Goal: Information Seeking & Learning: Check status

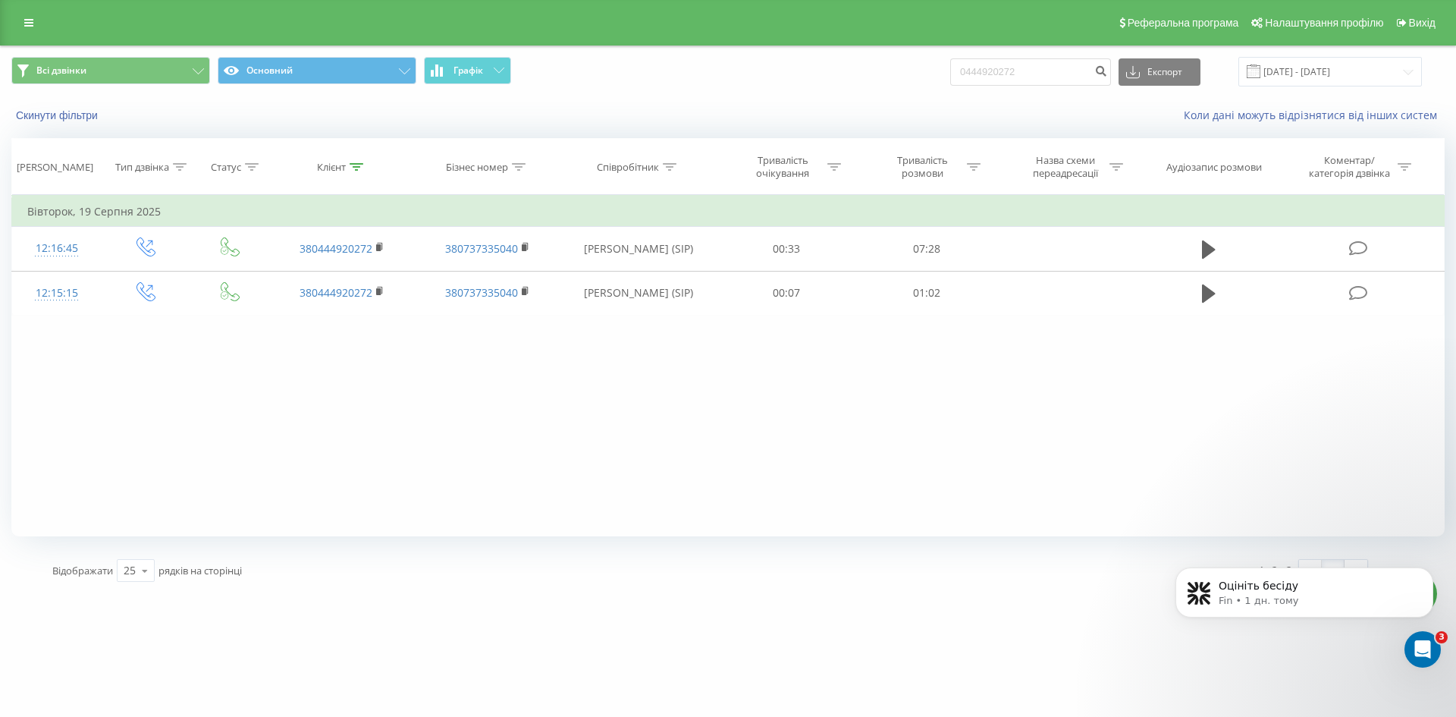
drag, startPoint x: 36, startPoint y: 29, endPoint x: 46, endPoint y: 36, distance: 12.0
click at [38, 28] on link at bounding box center [28, 22] width 27 height 21
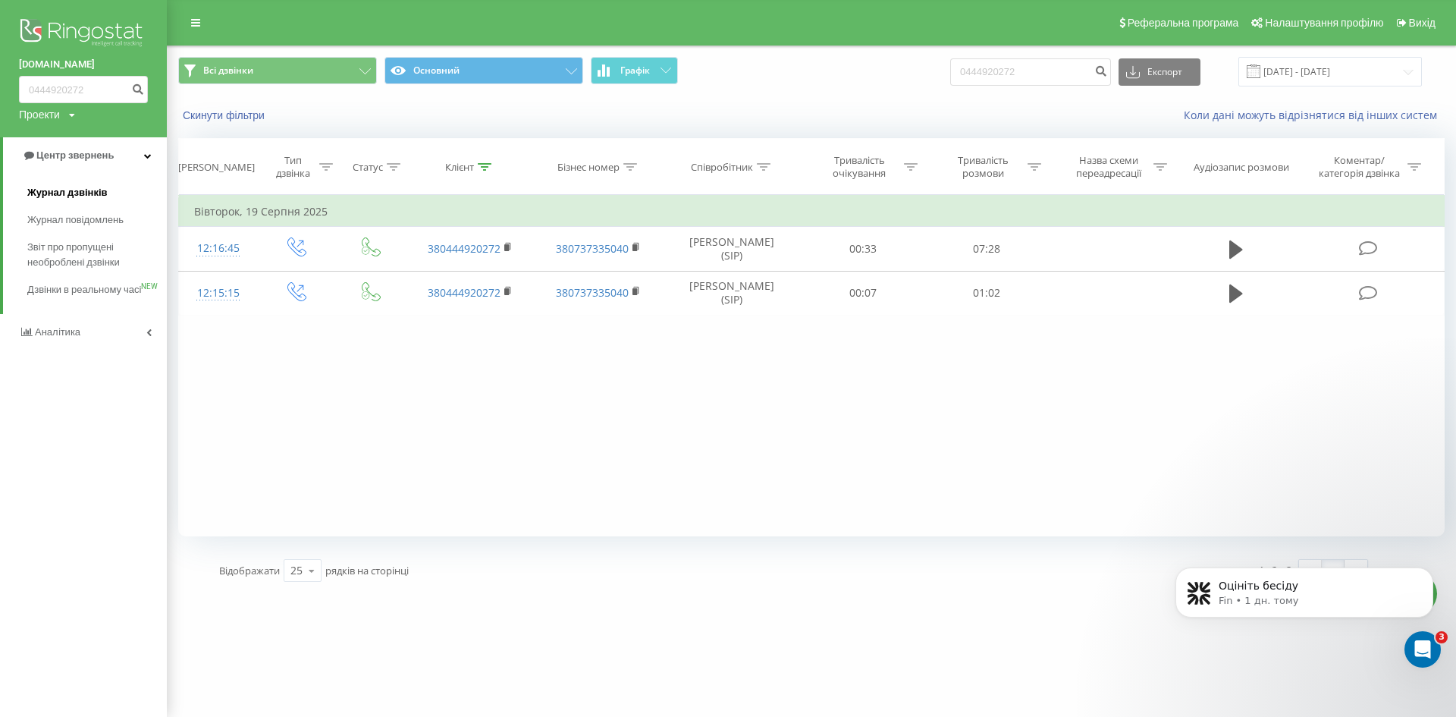
click at [80, 197] on span "Журнал дзвінків" at bounding box center [67, 192] width 80 height 15
click at [1036, 70] on input "0444920272" at bounding box center [1030, 71] width 161 height 27
click at [1111, 78] on button "submit" at bounding box center [1100, 71] width 20 height 27
click at [1028, 108] on div "Коли дані можуть відрізнятися вiд інших систем" at bounding box center [1053, 115] width 804 height 15
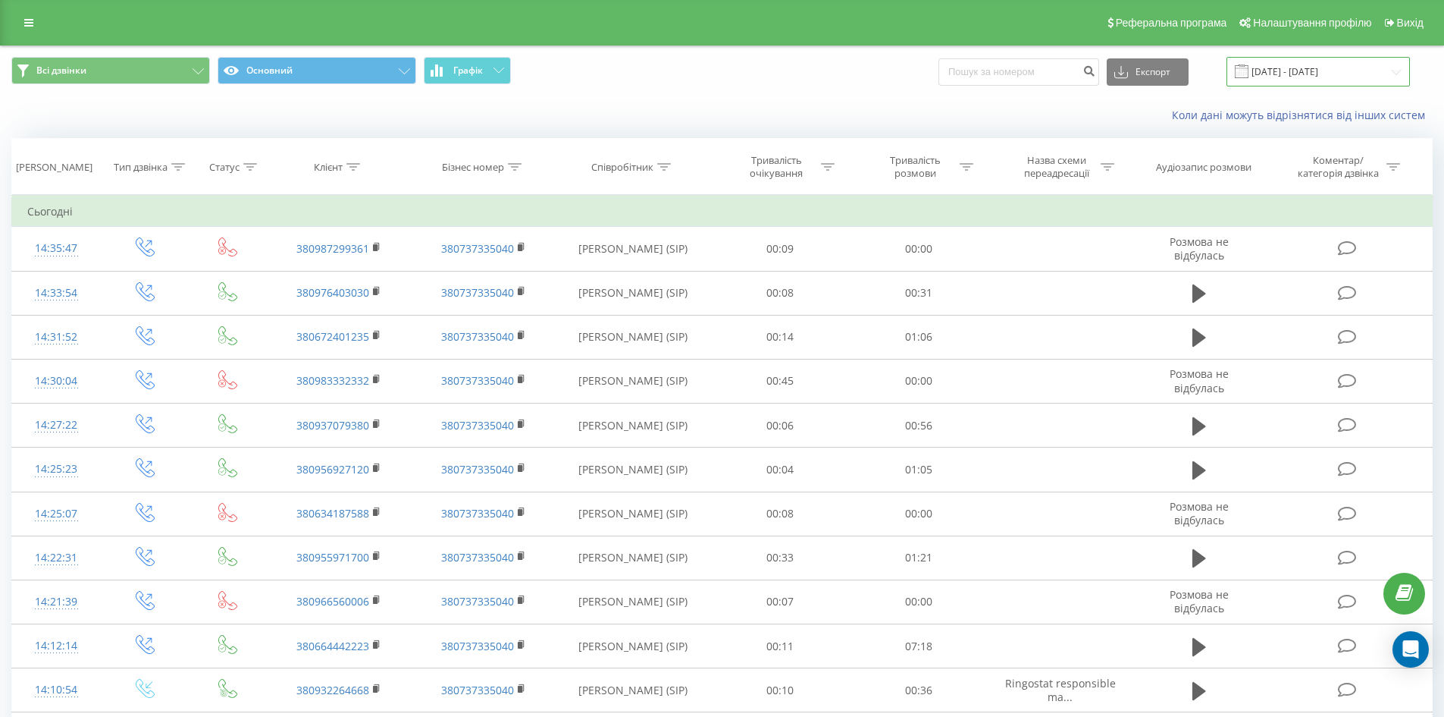
click at [1297, 67] on input "[DATE] - [DATE]" at bounding box center [1318, 72] width 183 height 30
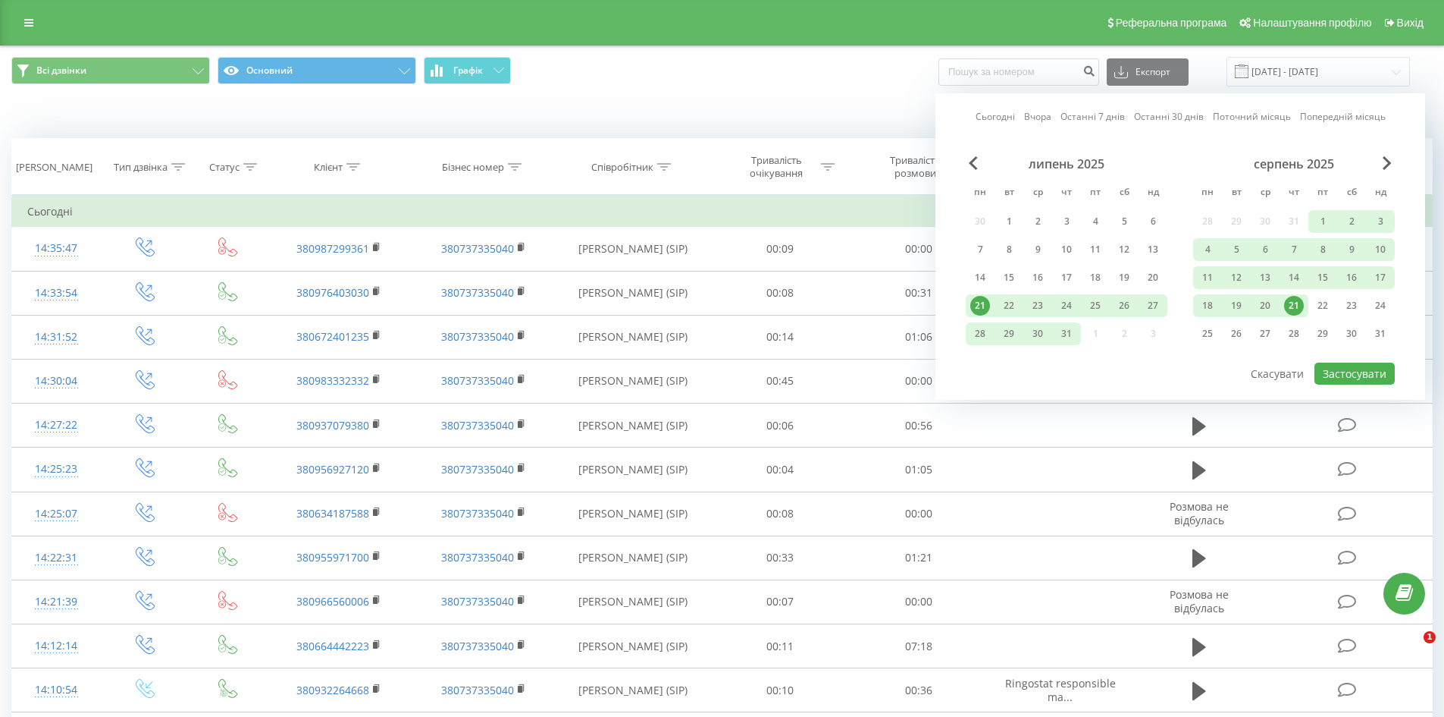
click at [1290, 305] on div "21" at bounding box center [1294, 306] width 20 height 20
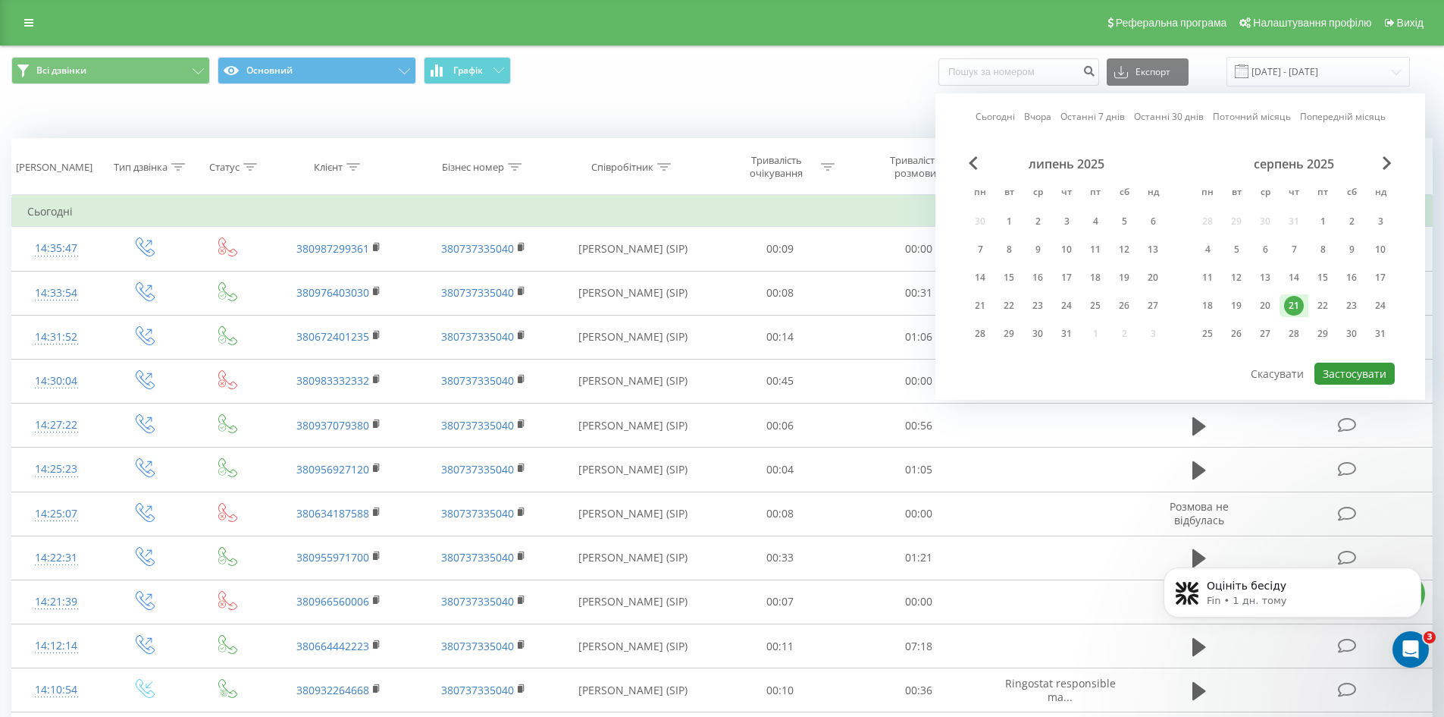
click at [1348, 371] on button "Застосувати" at bounding box center [1355, 373] width 80 height 22
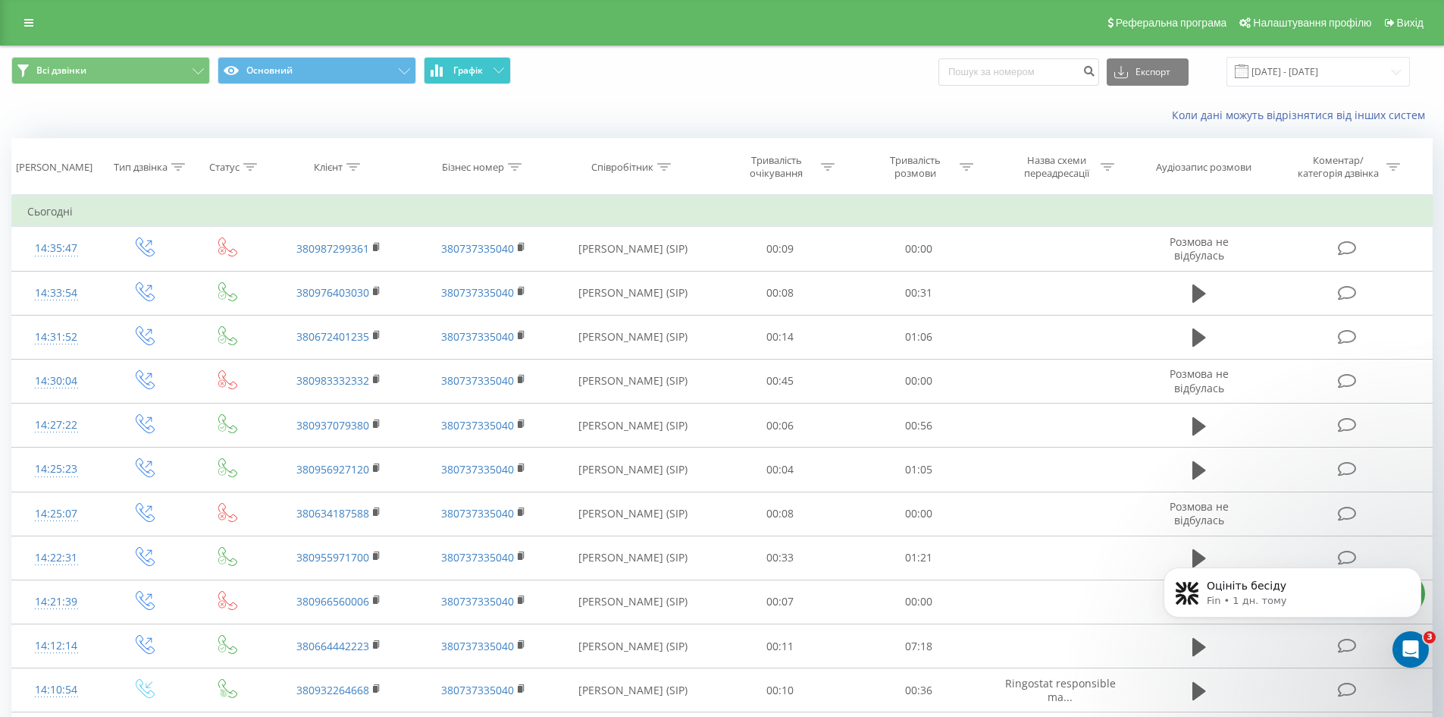
click at [499, 74] on button "Графік" at bounding box center [467, 70] width 87 height 27
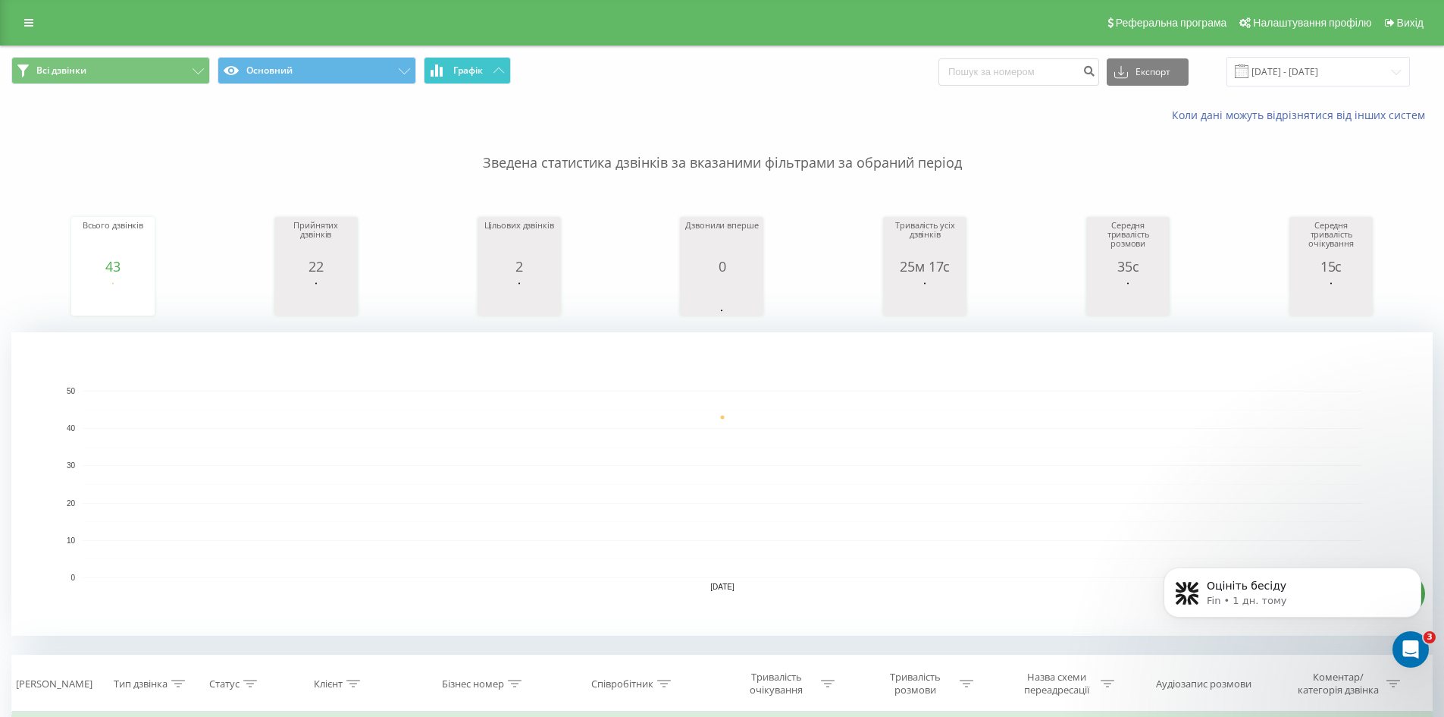
click at [499, 74] on button "Графік" at bounding box center [467, 70] width 87 height 27
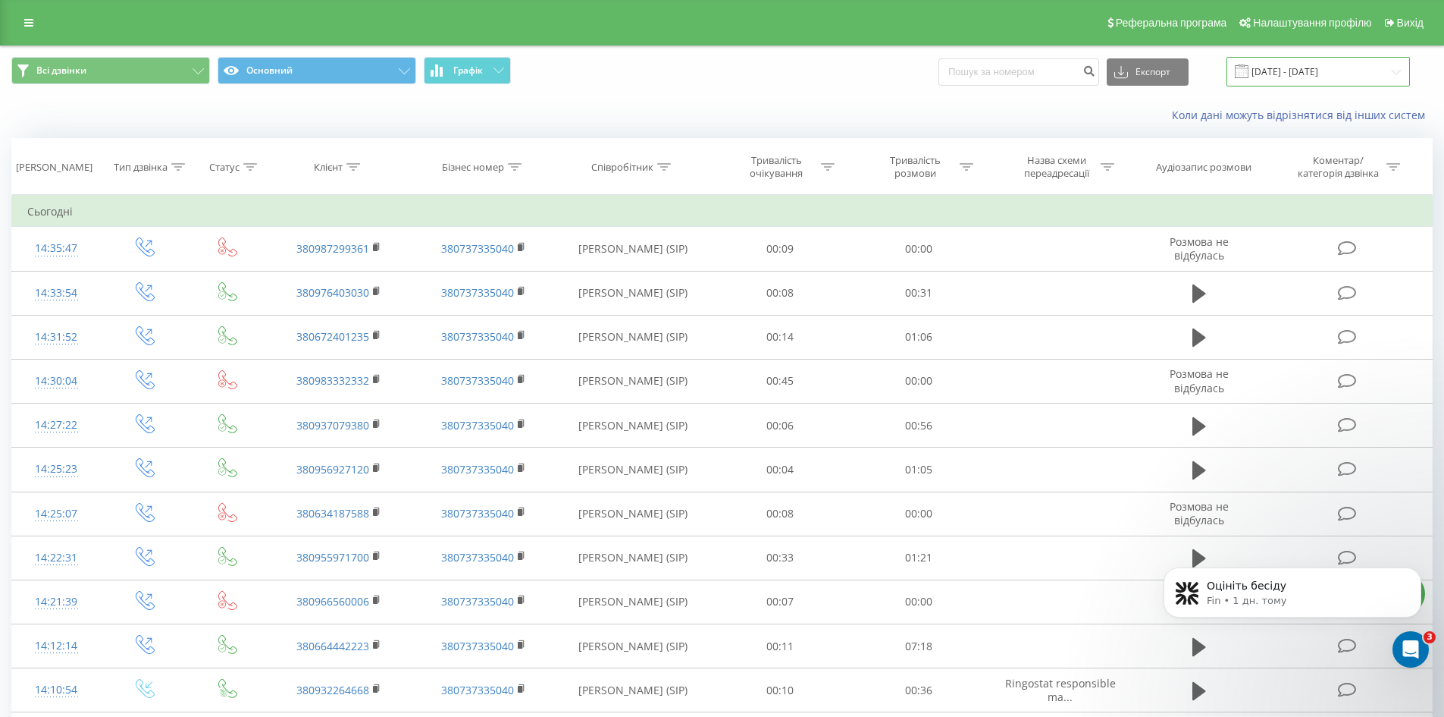
click at [1319, 73] on input "[DATE] - [DATE]" at bounding box center [1318, 72] width 183 height 30
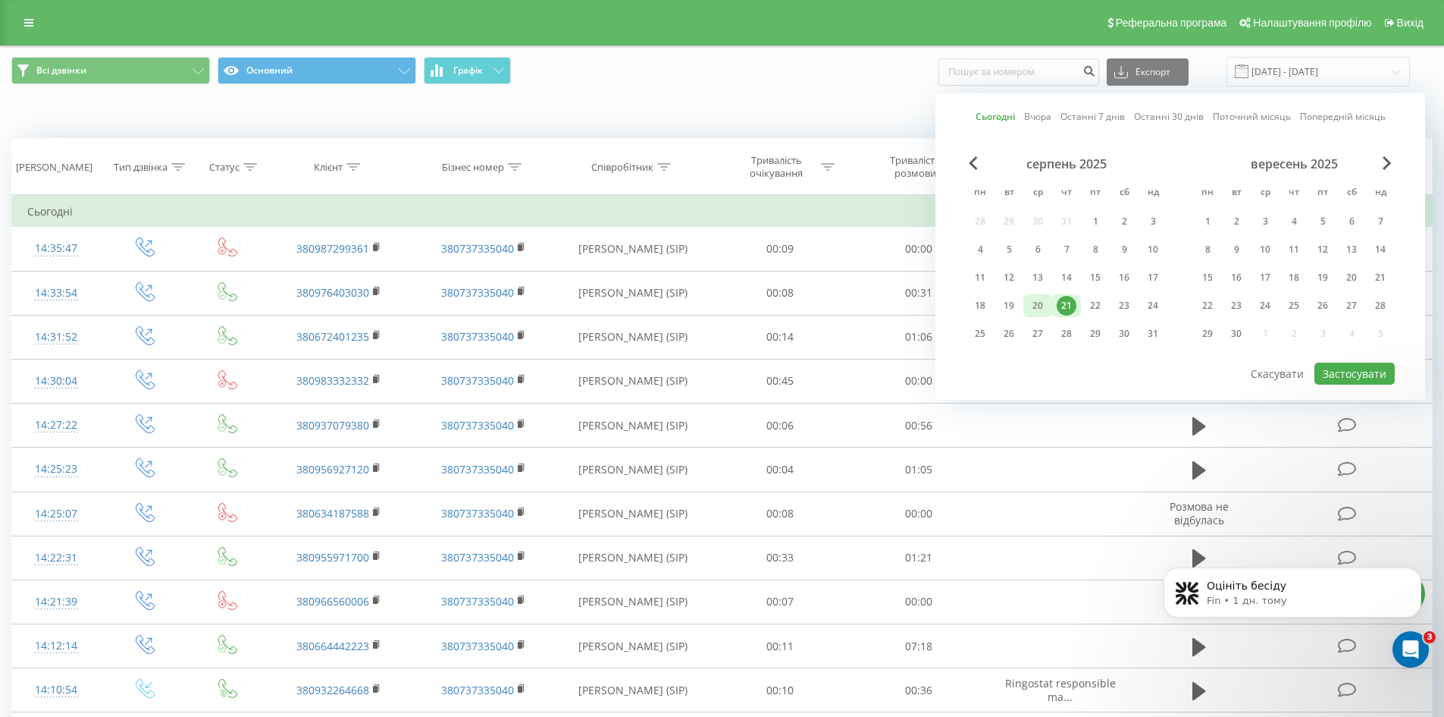
click at [1042, 306] on div "20" at bounding box center [1038, 306] width 20 height 20
click at [546, 106] on div "Коли дані можуть відрізнятися вiд інших систем" at bounding box center [722, 115] width 1443 height 36
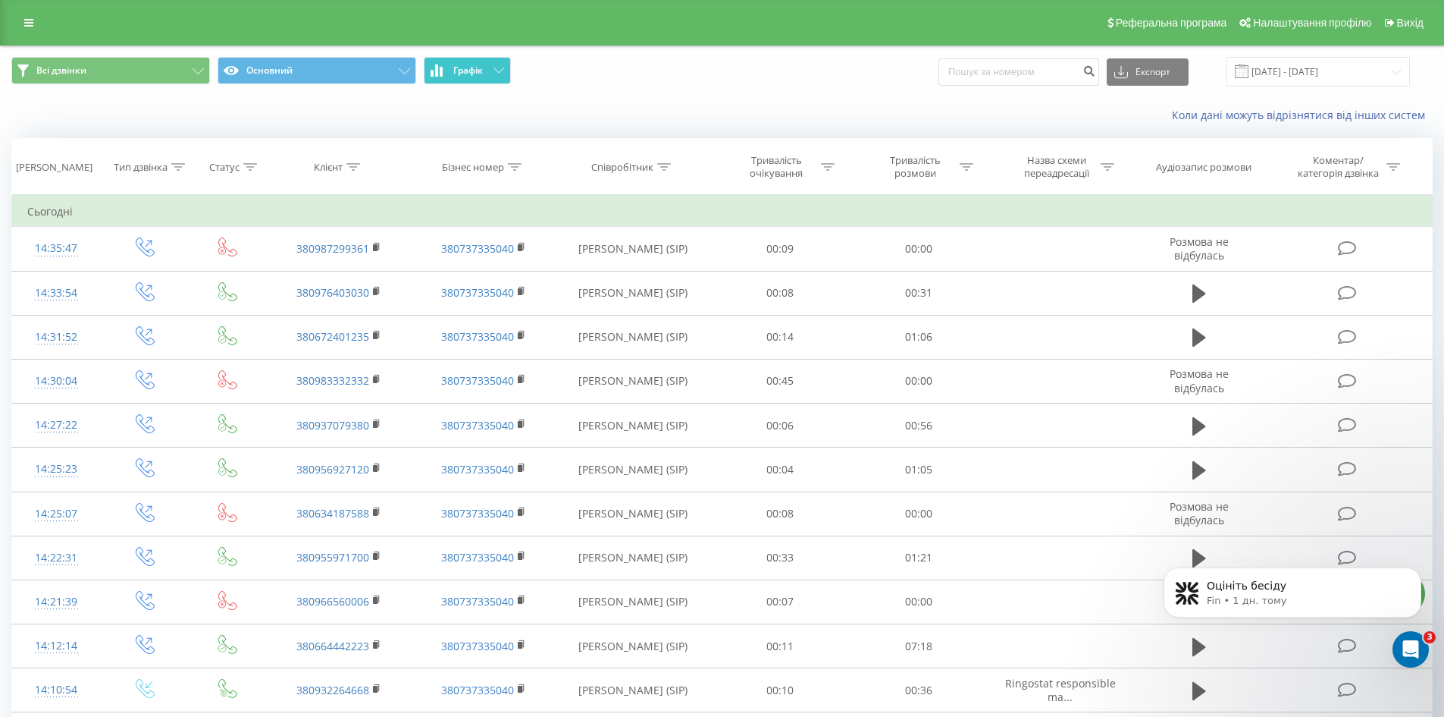
click at [491, 79] on button "Графік" at bounding box center [467, 70] width 87 height 27
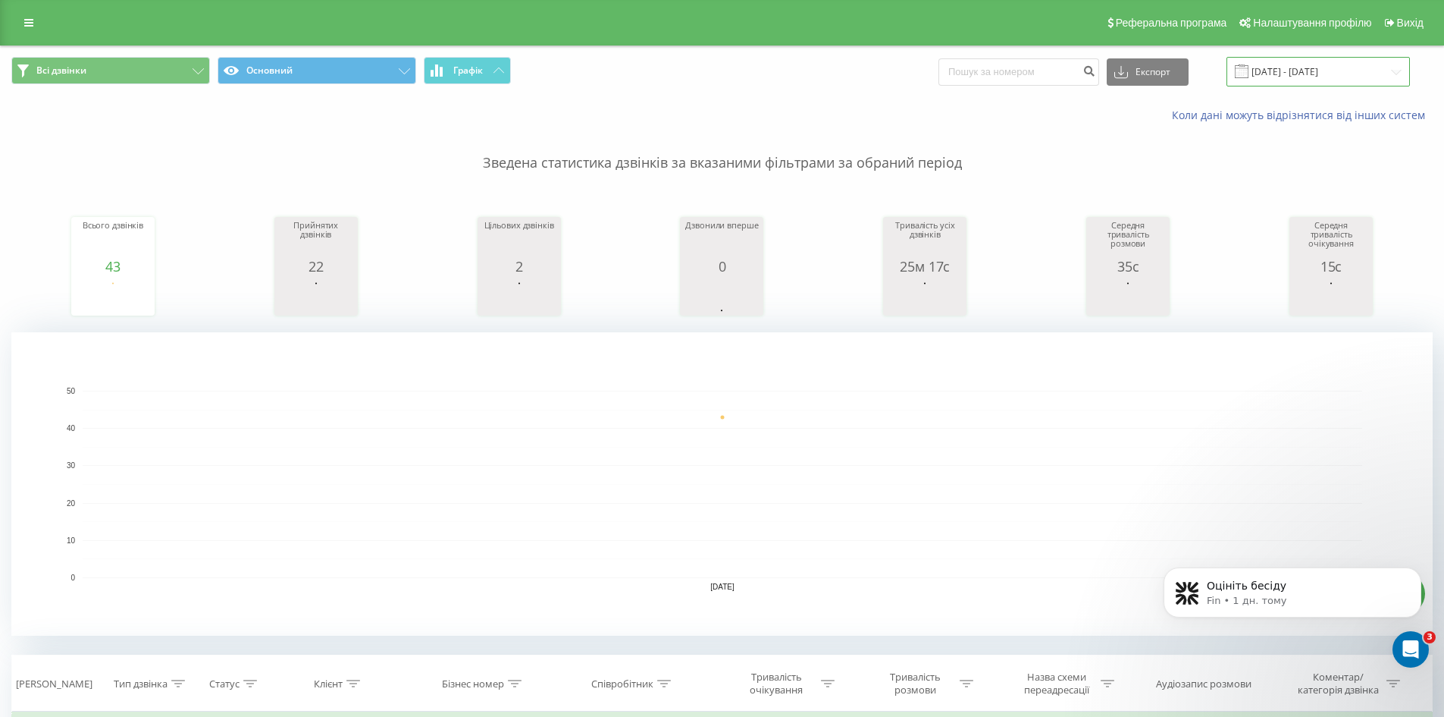
click at [1323, 63] on input "[DATE] - [DATE]" at bounding box center [1318, 72] width 183 height 30
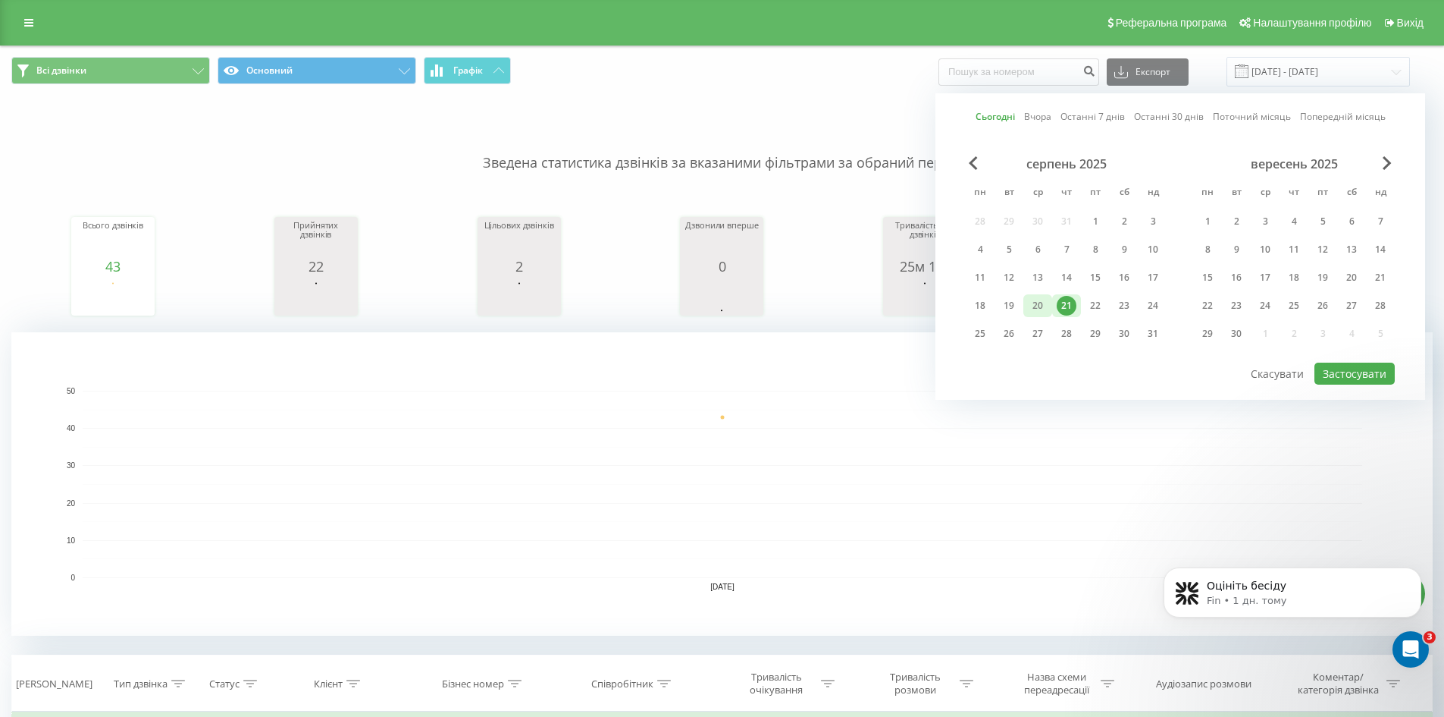
click at [1042, 304] on div "20" at bounding box center [1038, 306] width 20 height 20
click at [1356, 375] on button "Застосувати" at bounding box center [1355, 373] width 80 height 22
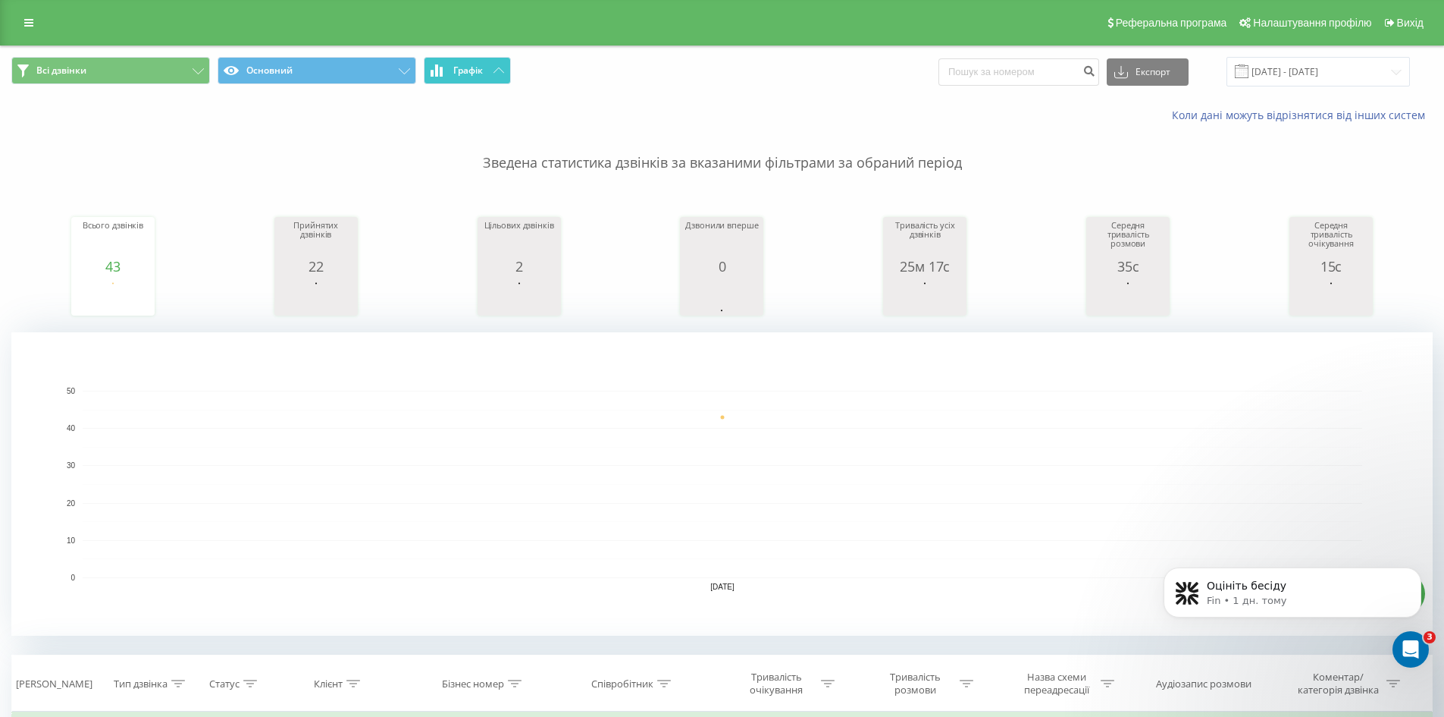
click at [494, 67] on icon at bounding box center [499, 69] width 11 height 5
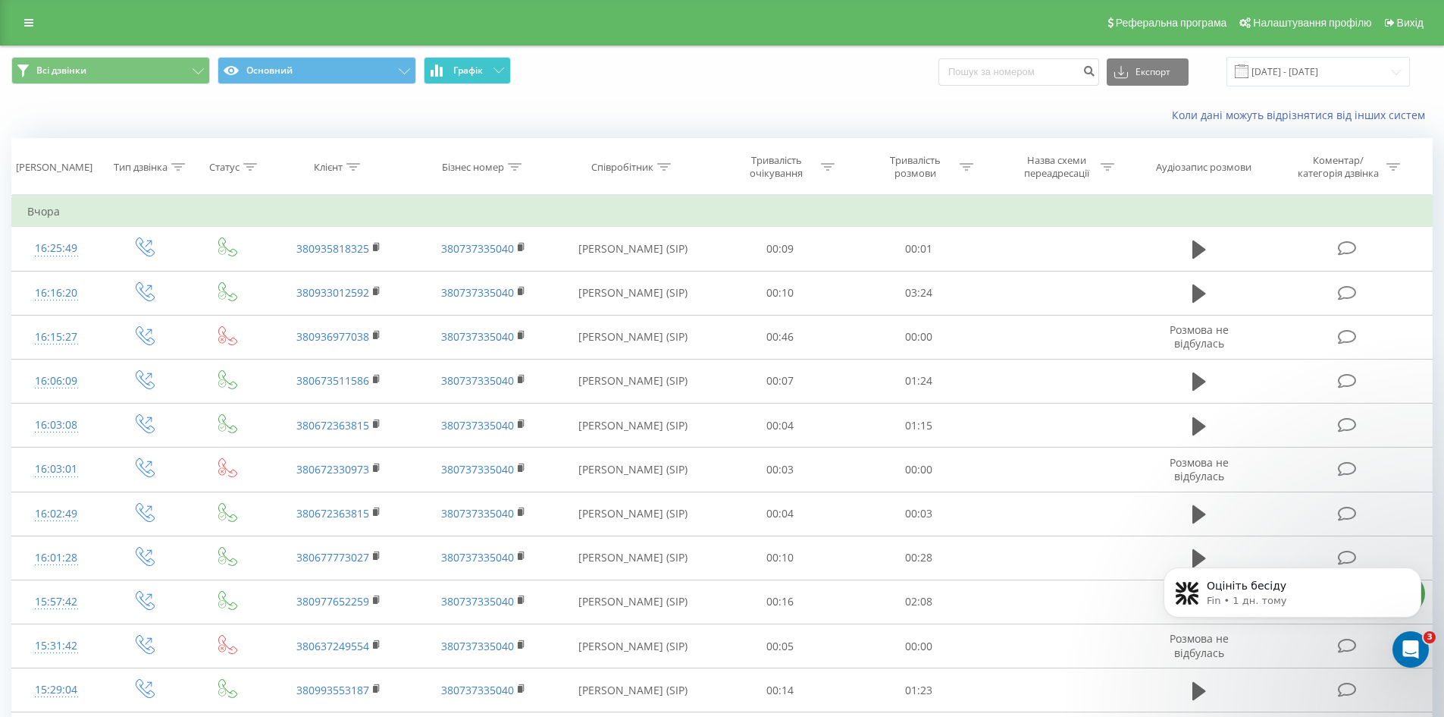
click at [494, 67] on icon at bounding box center [499, 69] width 11 height 5
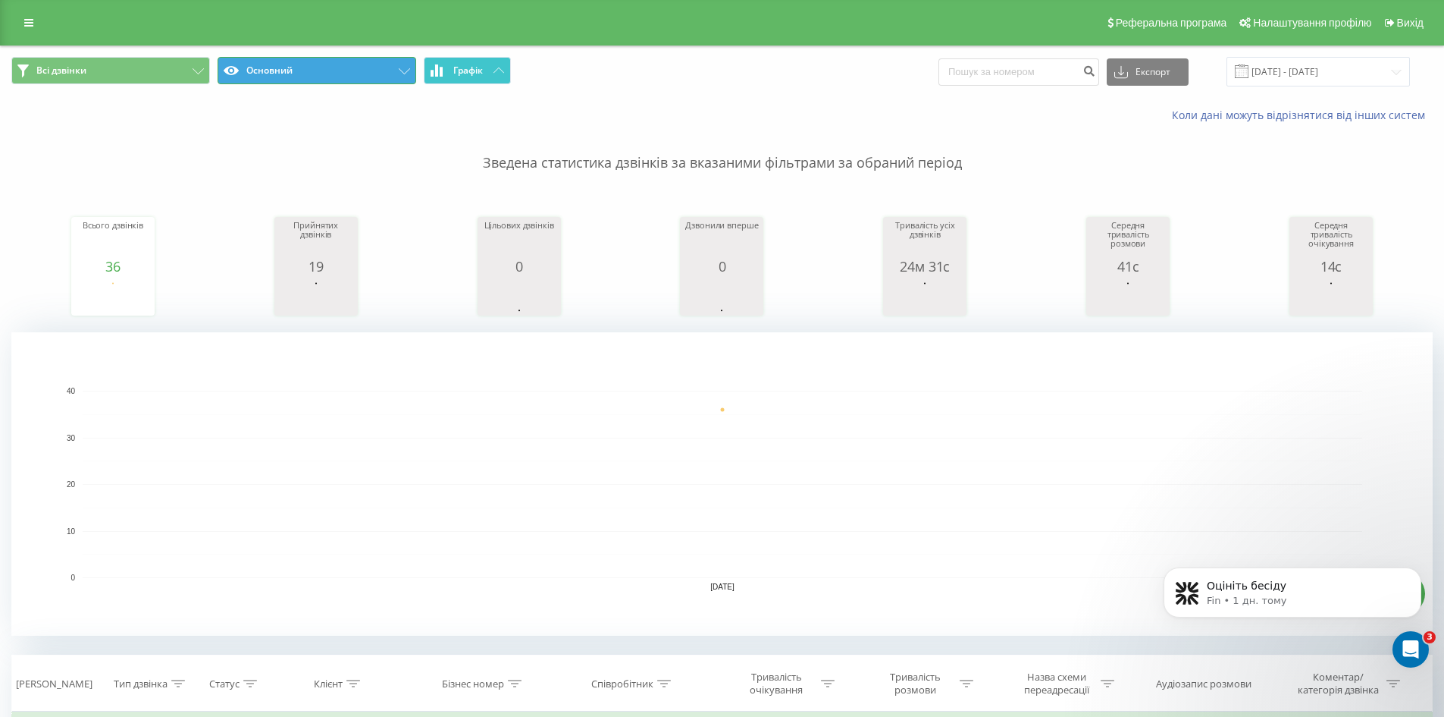
click at [350, 70] on button "Основний" at bounding box center [317, 70] width 199 height 27
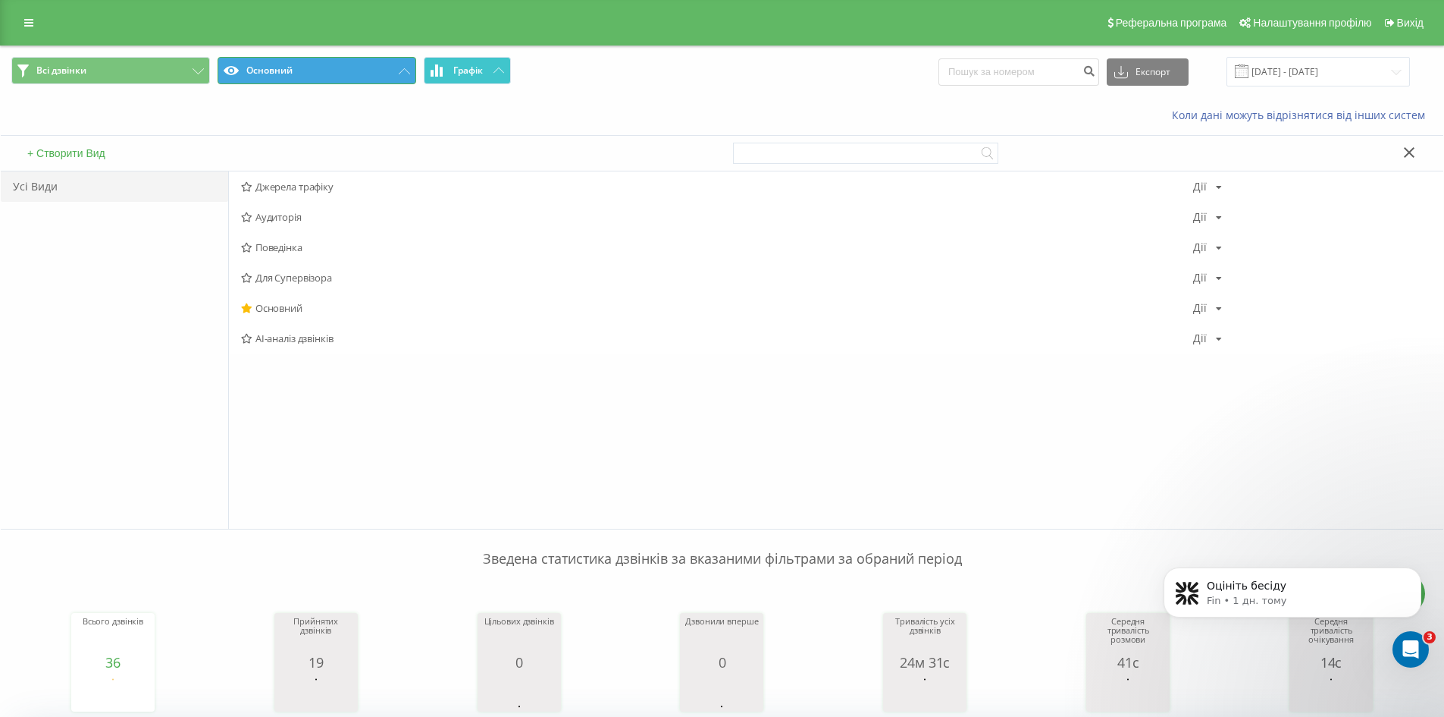
click at [350, 67] on button "Основний" at bounding box center [317, 70] width 199 height 27
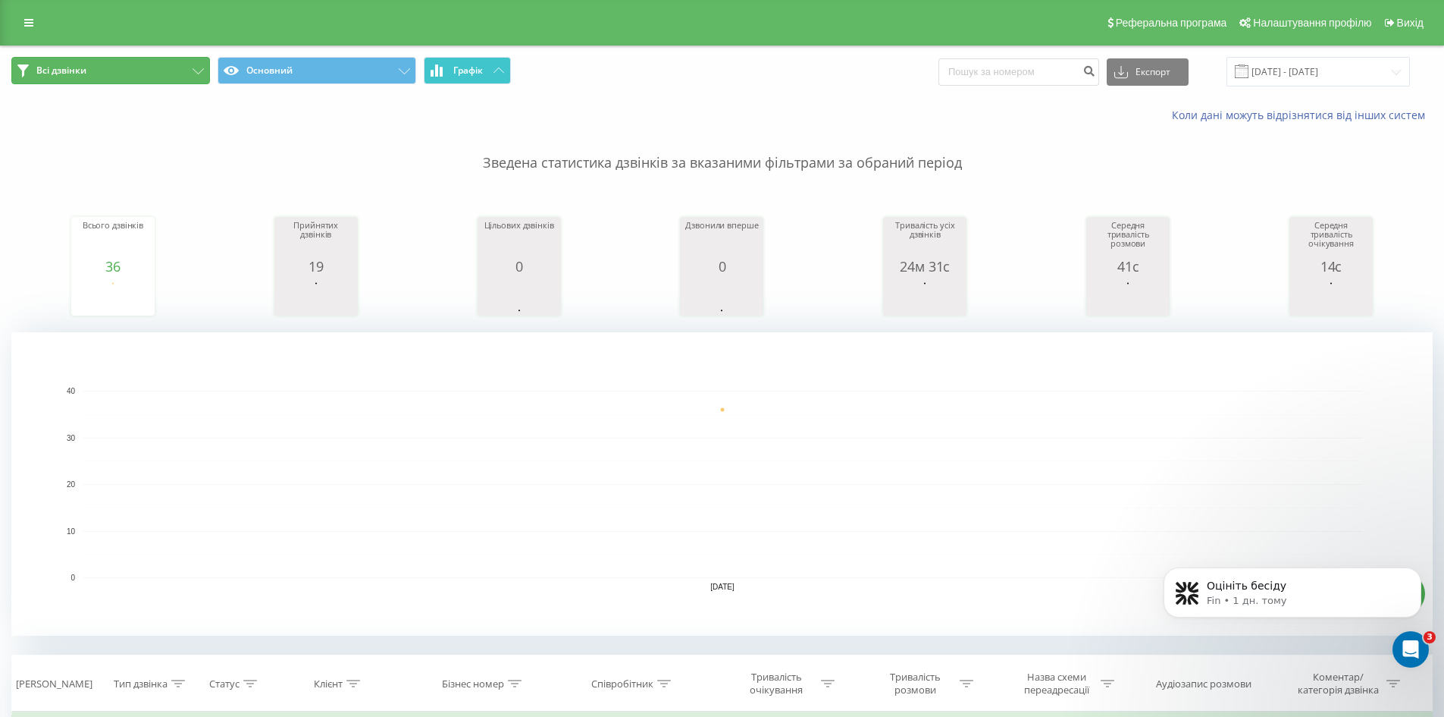
click at [184, 62] on button "Всі дзвінки" at bounding box center [110, 70] width 199 height 27
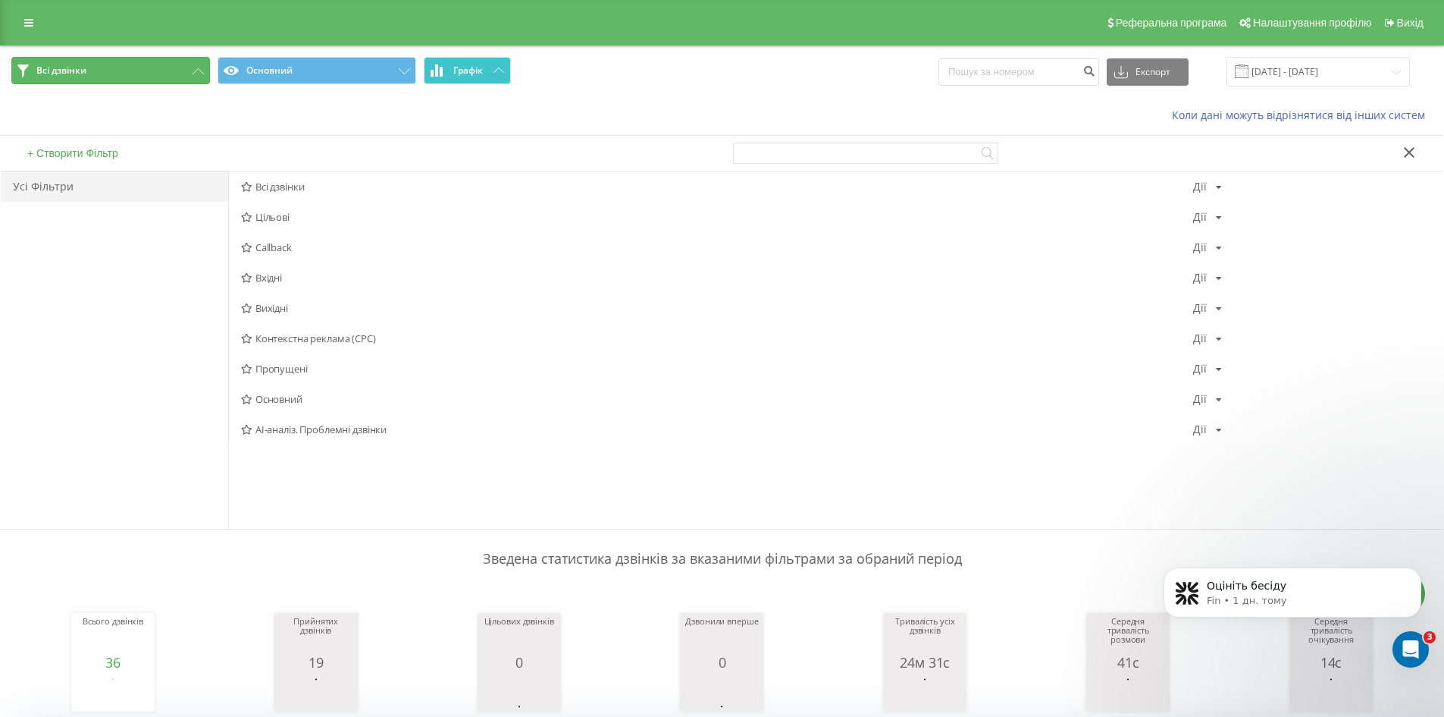
click at [185, 61] on button "Всі дзвінки" at bounding box center [110, 70] width 199 height 27
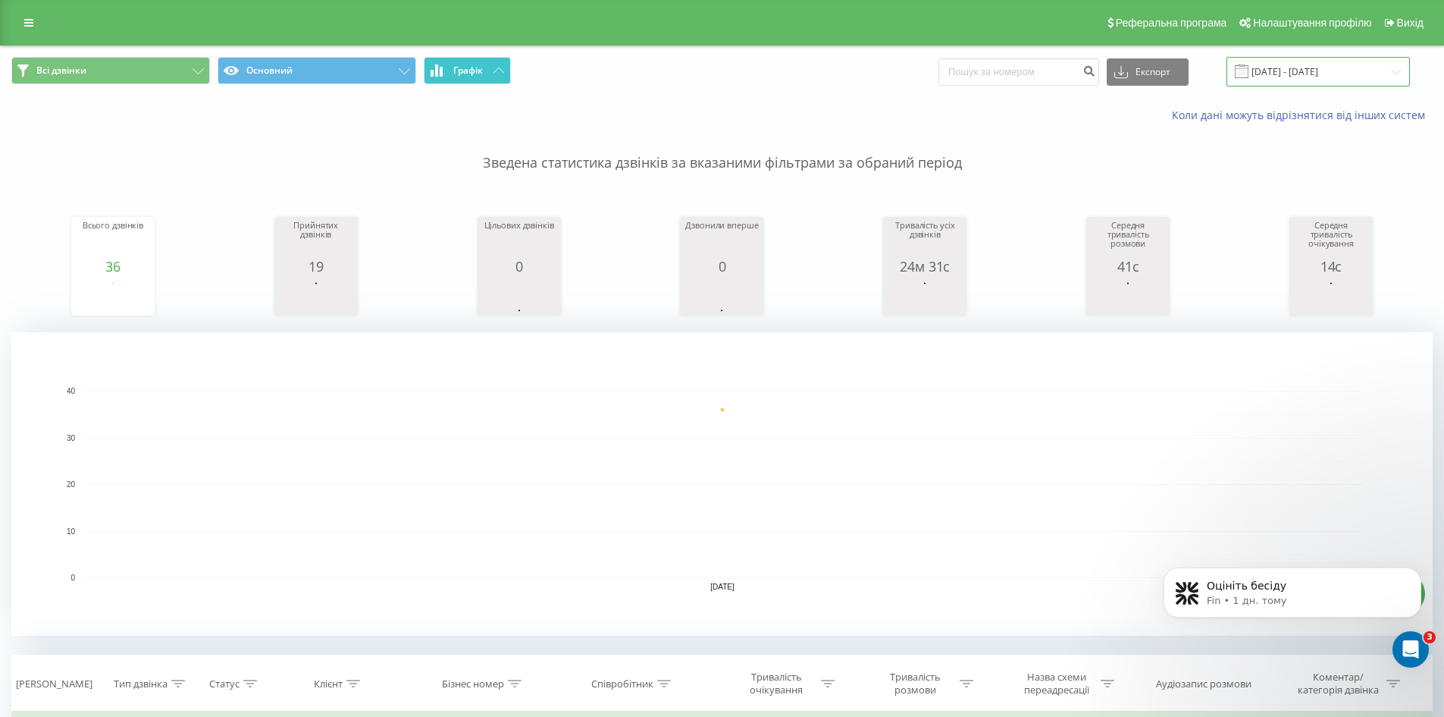
click at [1290, 71] on input "[DATE] - [DATE]" at bounding box center [1318, 72] width 183 height 30
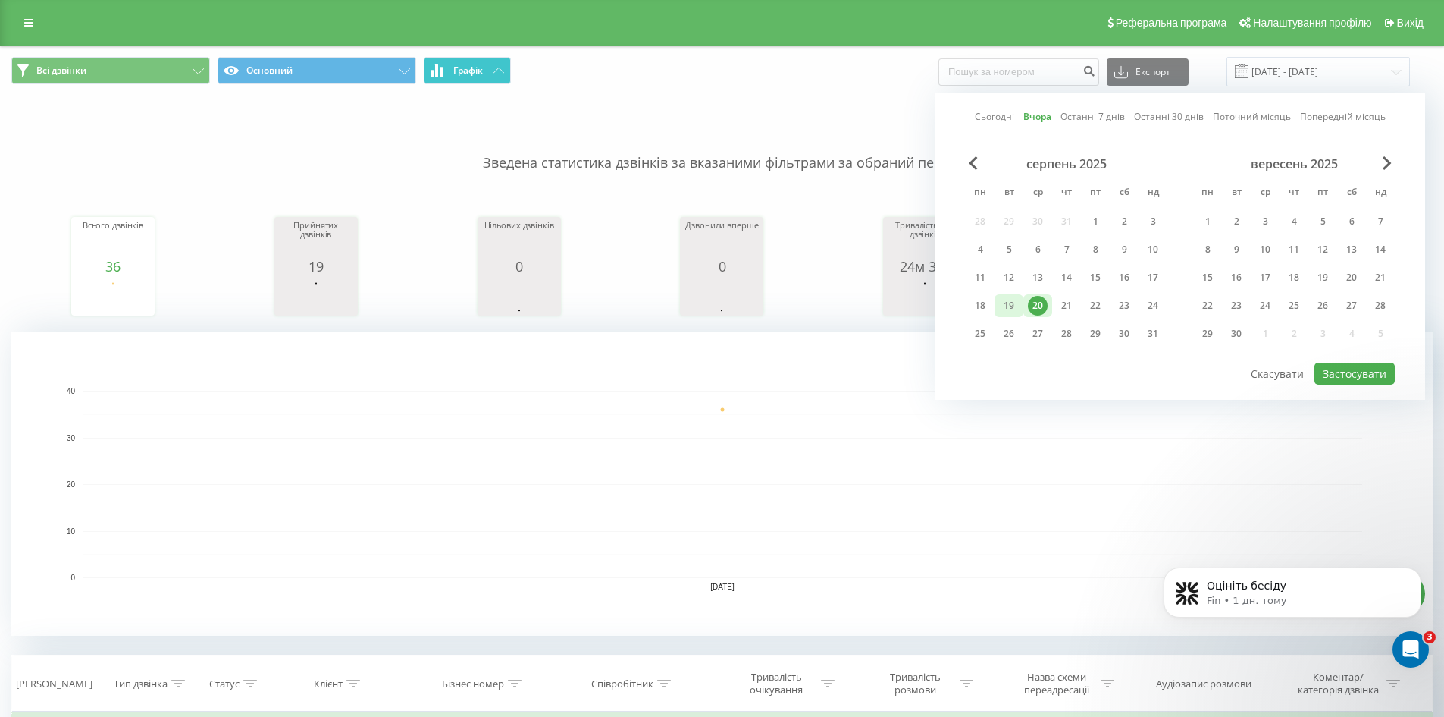
click at [1018, 309] on div "19" at bounding box center [1009, 306] width 20 height 20
click at [1335, 372] on button "Застосувати" at bounding box center [1355, 373] width 80 height 22
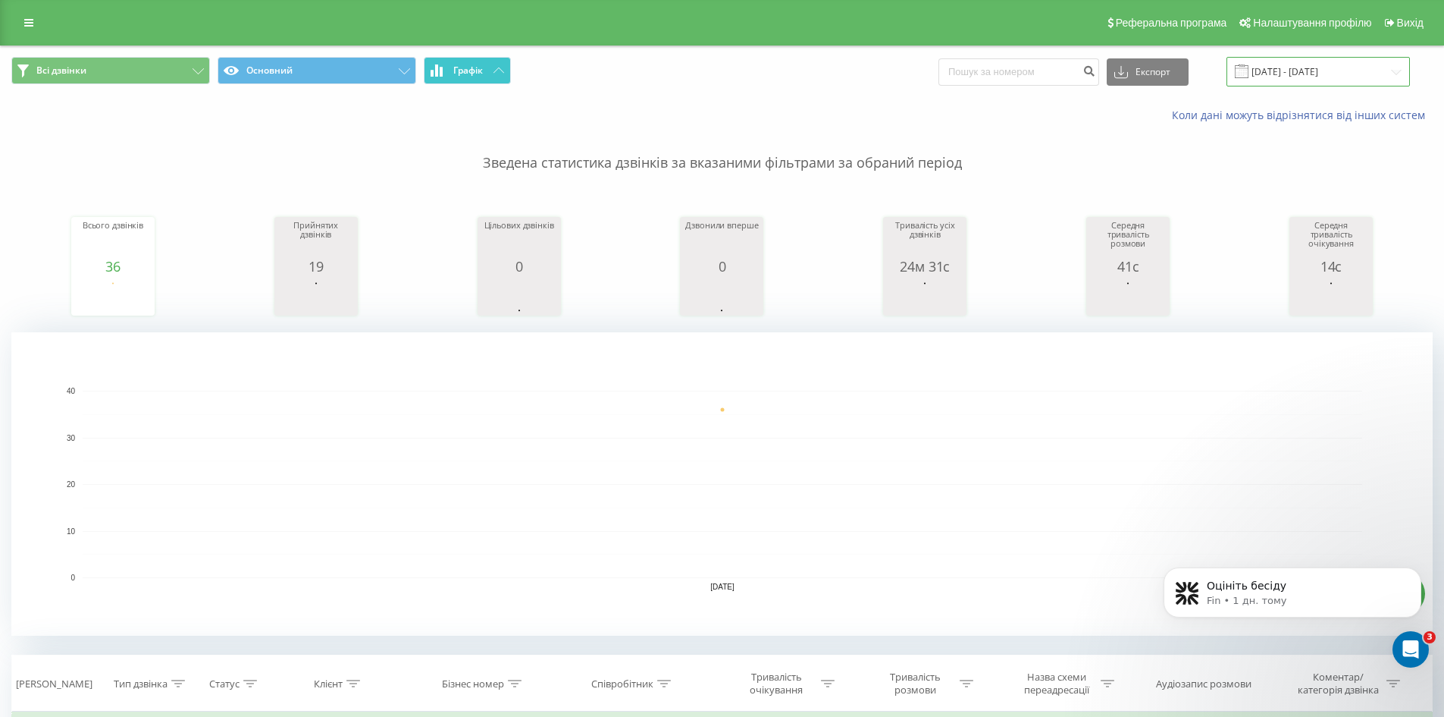
click at [1314, 71] on input "[DATE] - [DATE]" at bounding box center [1318, 72] width 183 height 30
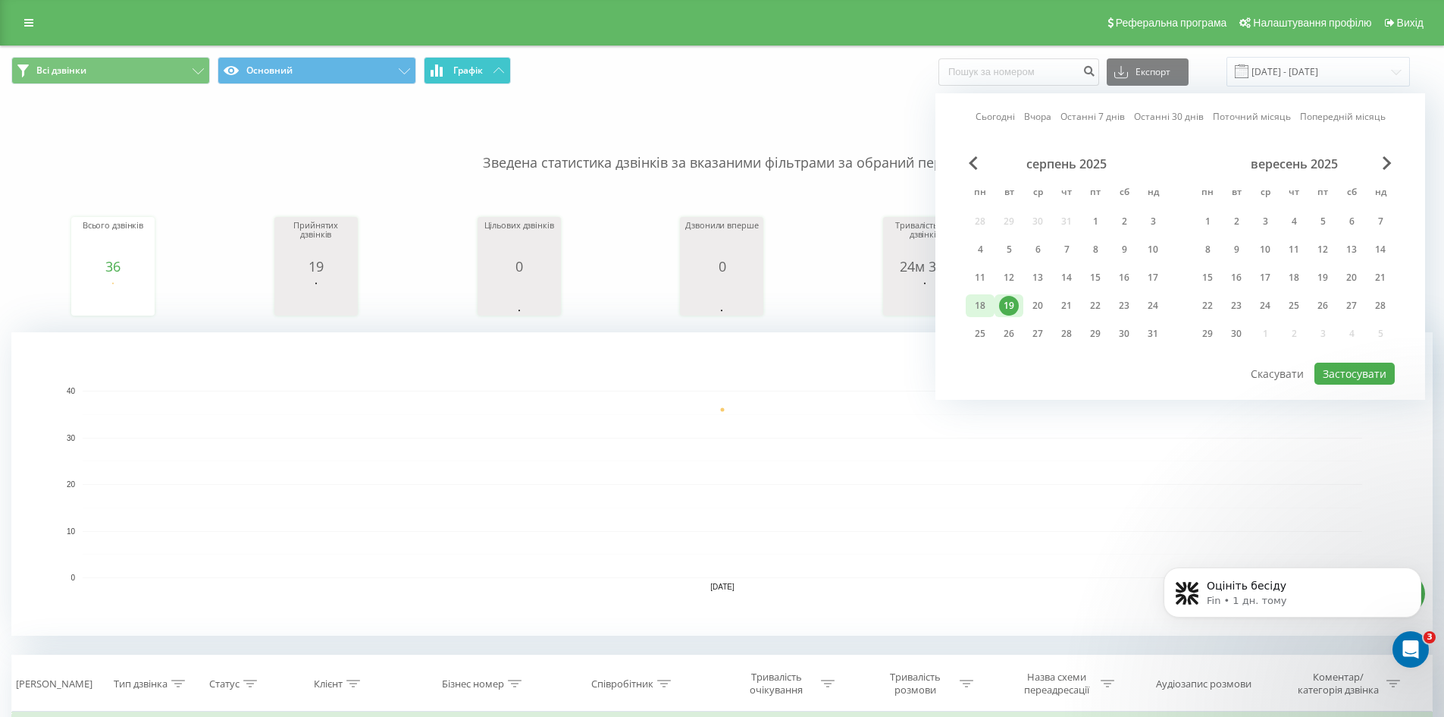
click at [981, 302] on div "18" at bounding box center [981, 306] width 20 height 20
click at [1350, 368] on button "Застосувати" at bounding box center [1355, 373] width 80 height 22
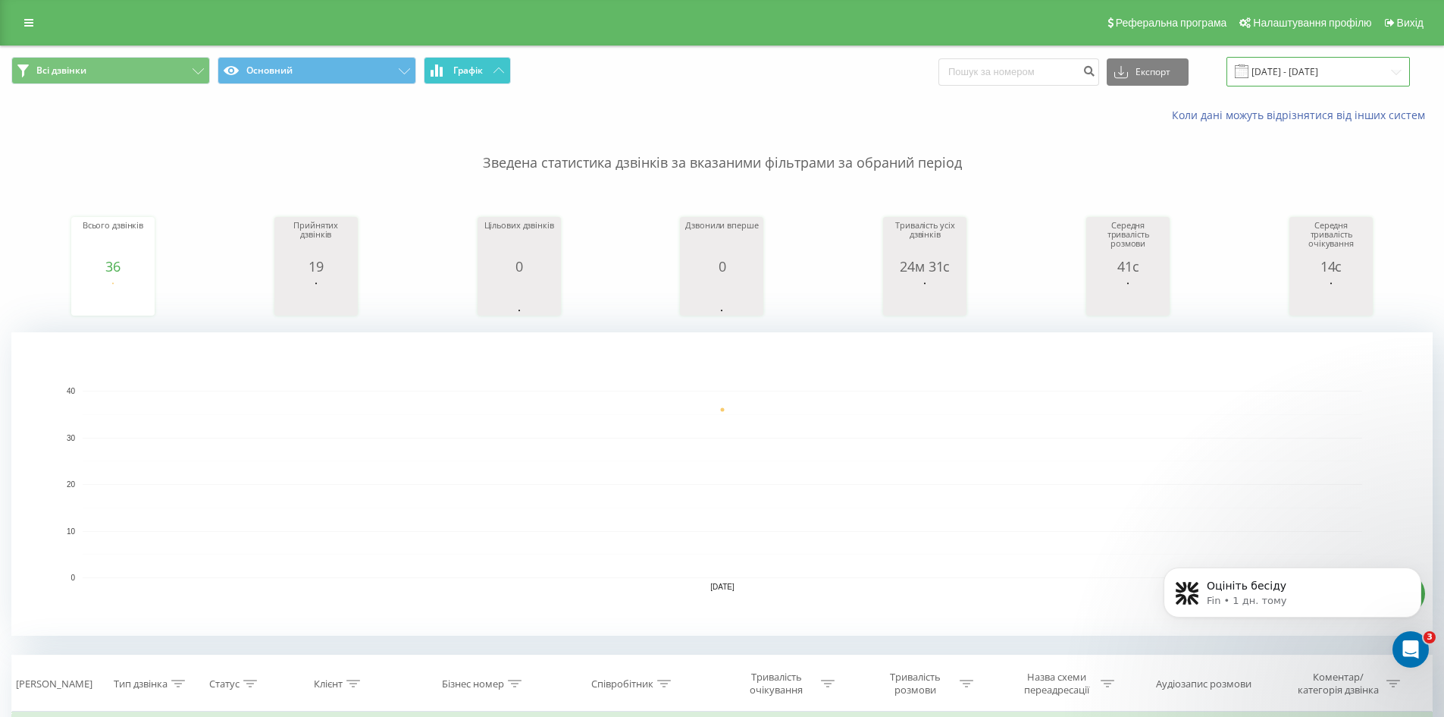
click at [1331, 74] on input "[DATE] - [DATE]" at bounding box center [1318, 72] width 183 height 30
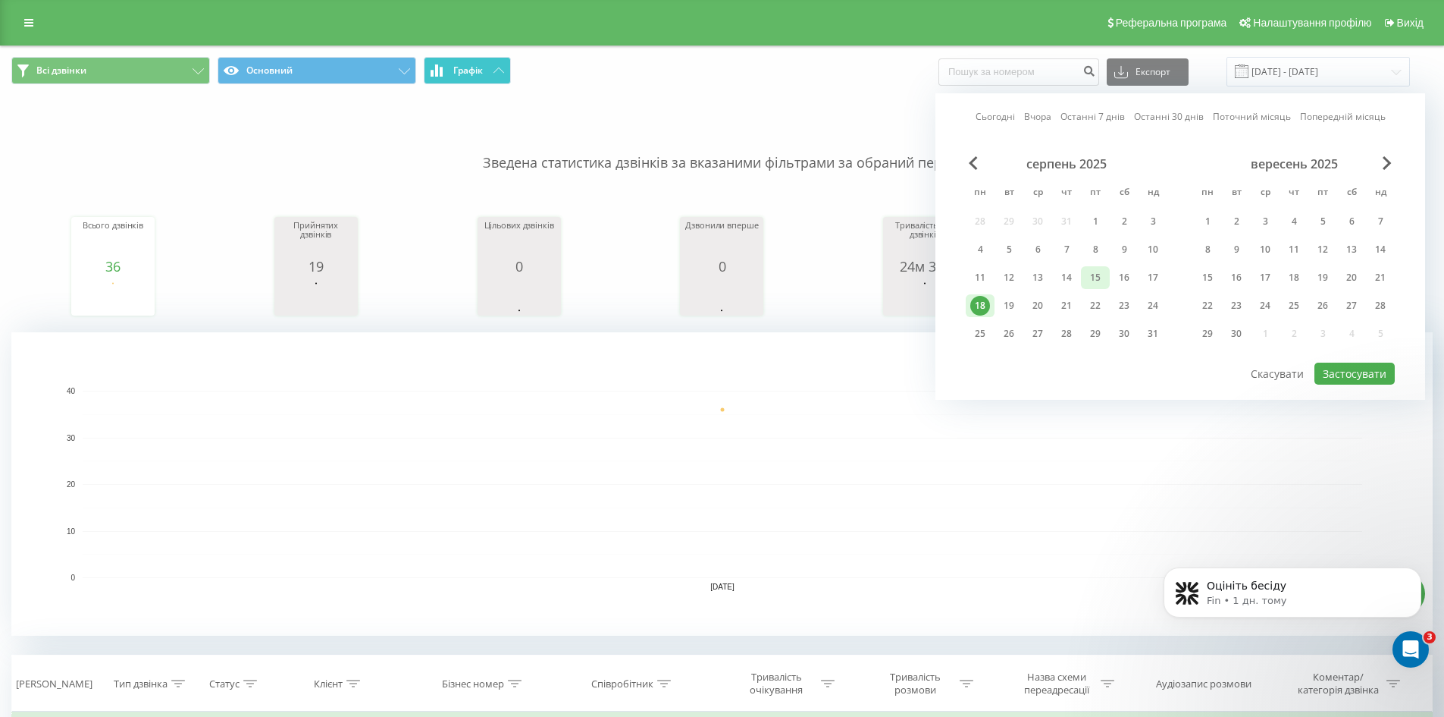
click at [1089, 278] on div "15" at bounding box center [1096, 278] width 20 height 20
click at [1347, 368] on button "Застосувати" at bounding box center [1355, 373] width 80 height 22
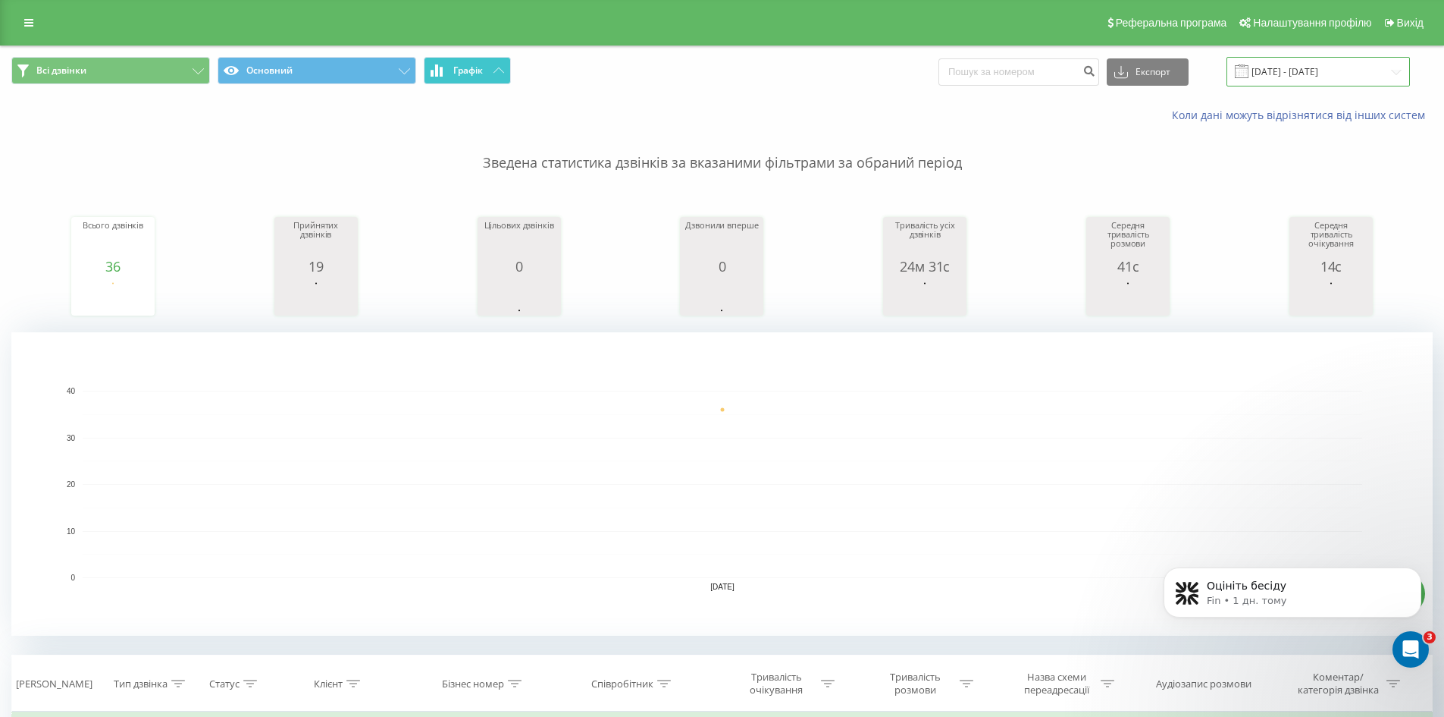
click at [1297, 68] on input "[DATE] - [DATE]" at bounding box center [1318, 72] width 183 height 30
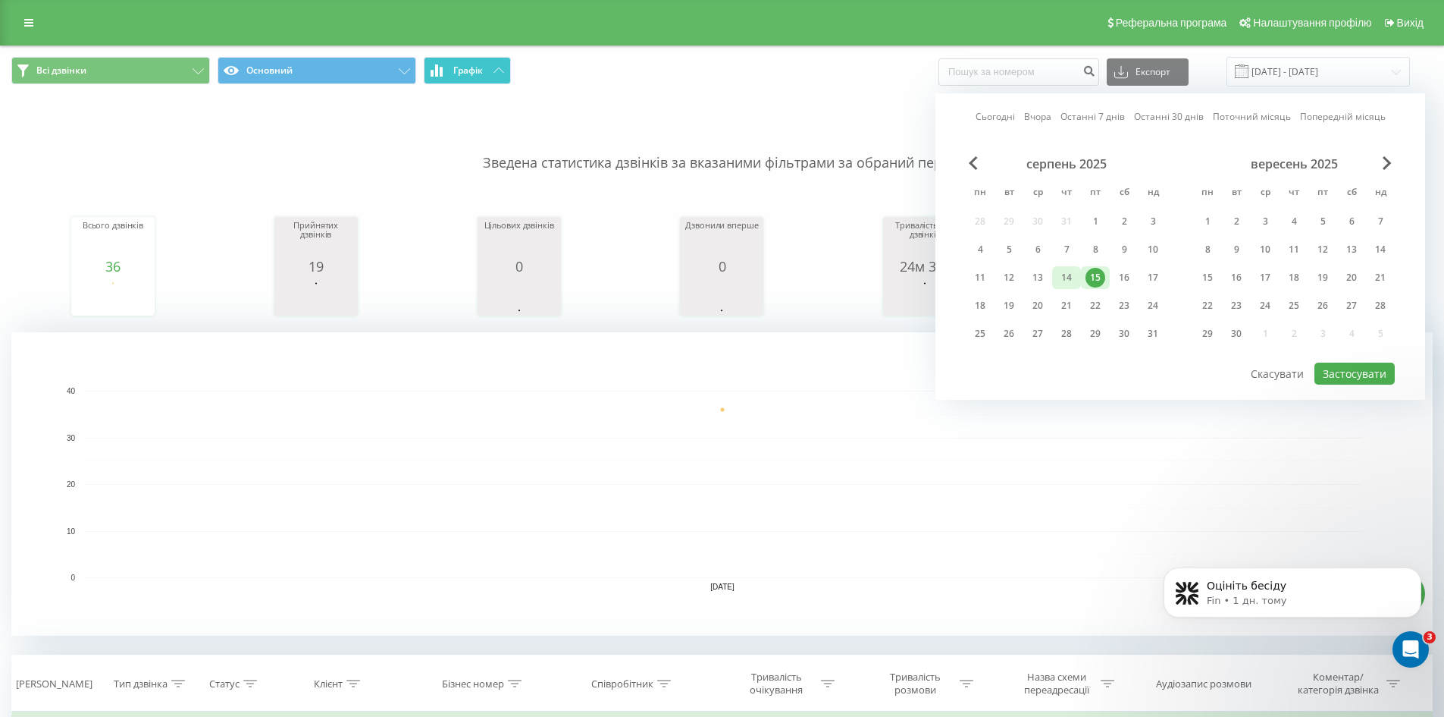
click at [1074, 281] on div "14" at bounding box center [1067, 278] width 20 height 20
click at [1355, 375] on button "Застосувати" at bounding box center [1355, 373] width 80 height 22
type input "[DATE] - [DATE]"
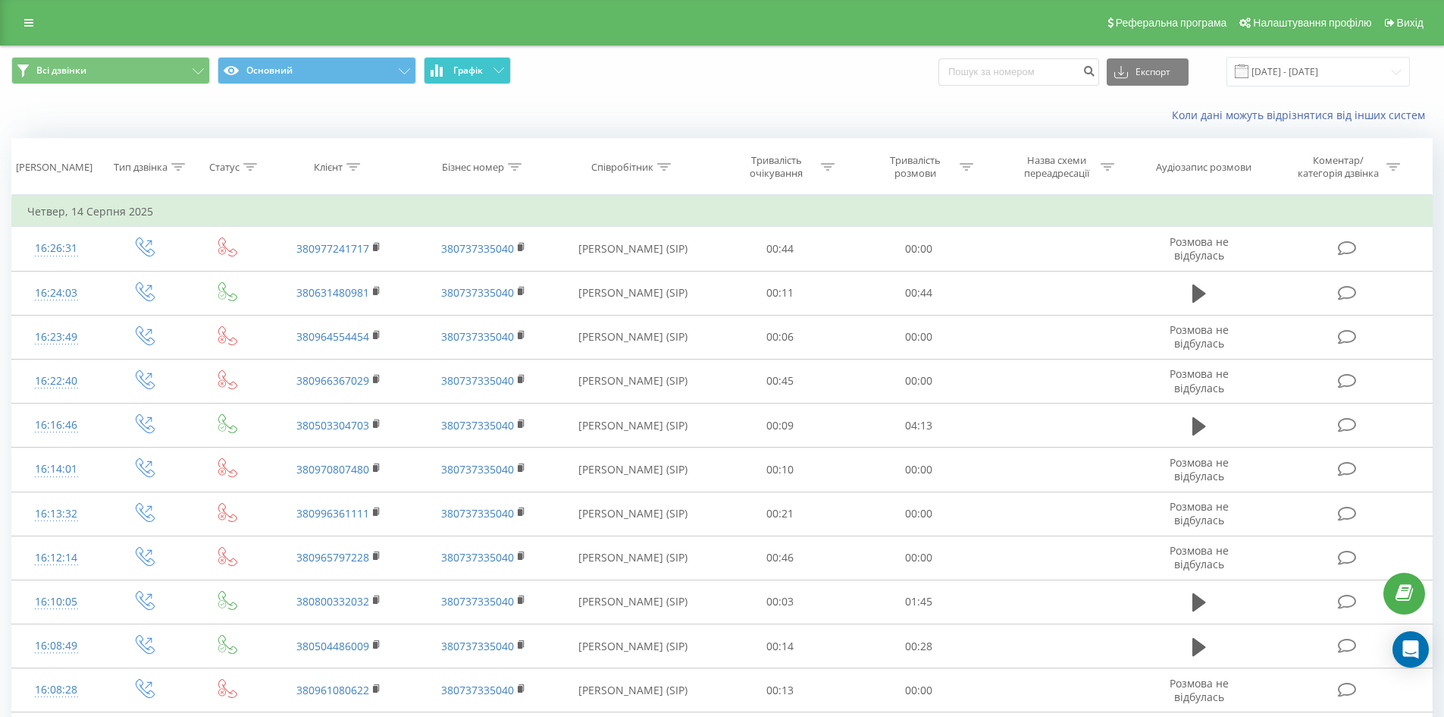
click at [465, 72] on span "Графік" at bounding box center [468, 70] width 30 height 11
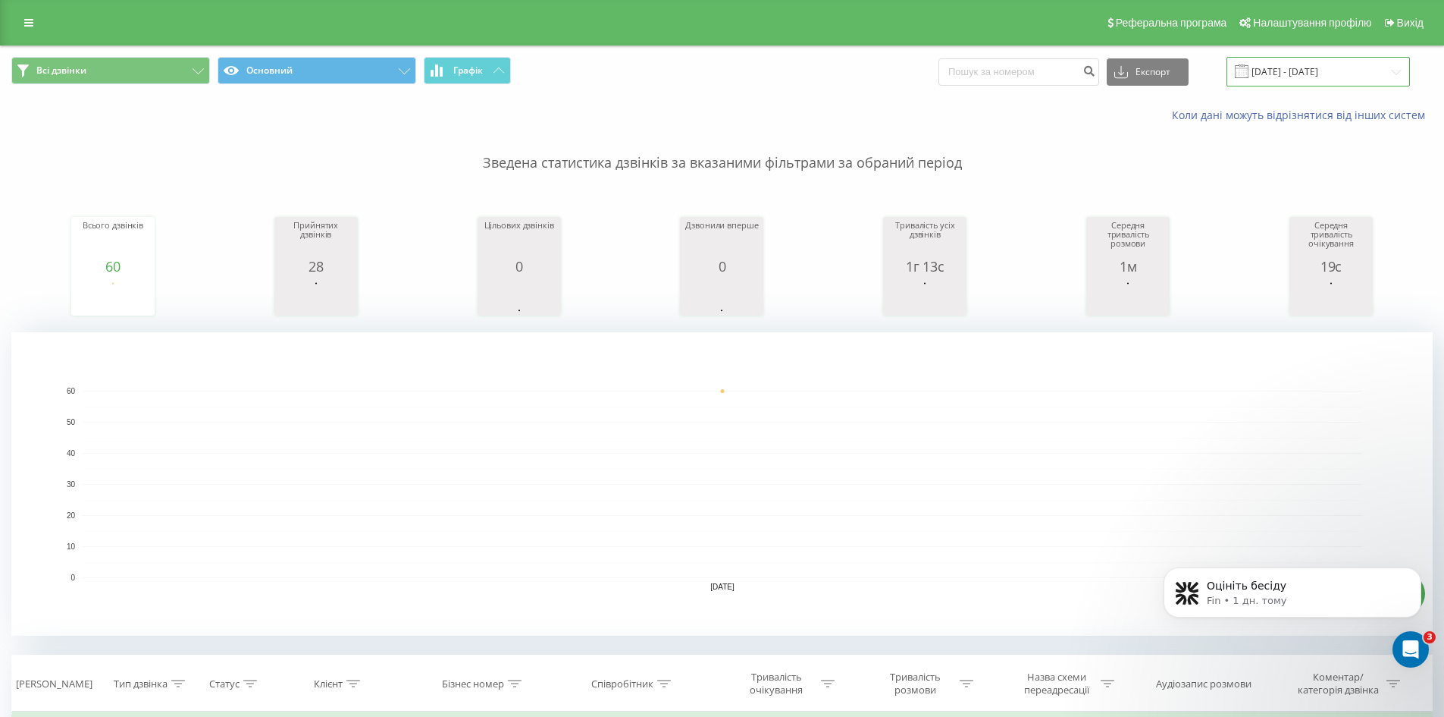
click at [1328, 73] on input "[DATE] - [DATE]" at bounding box center [1318, 72] width 183 height 30
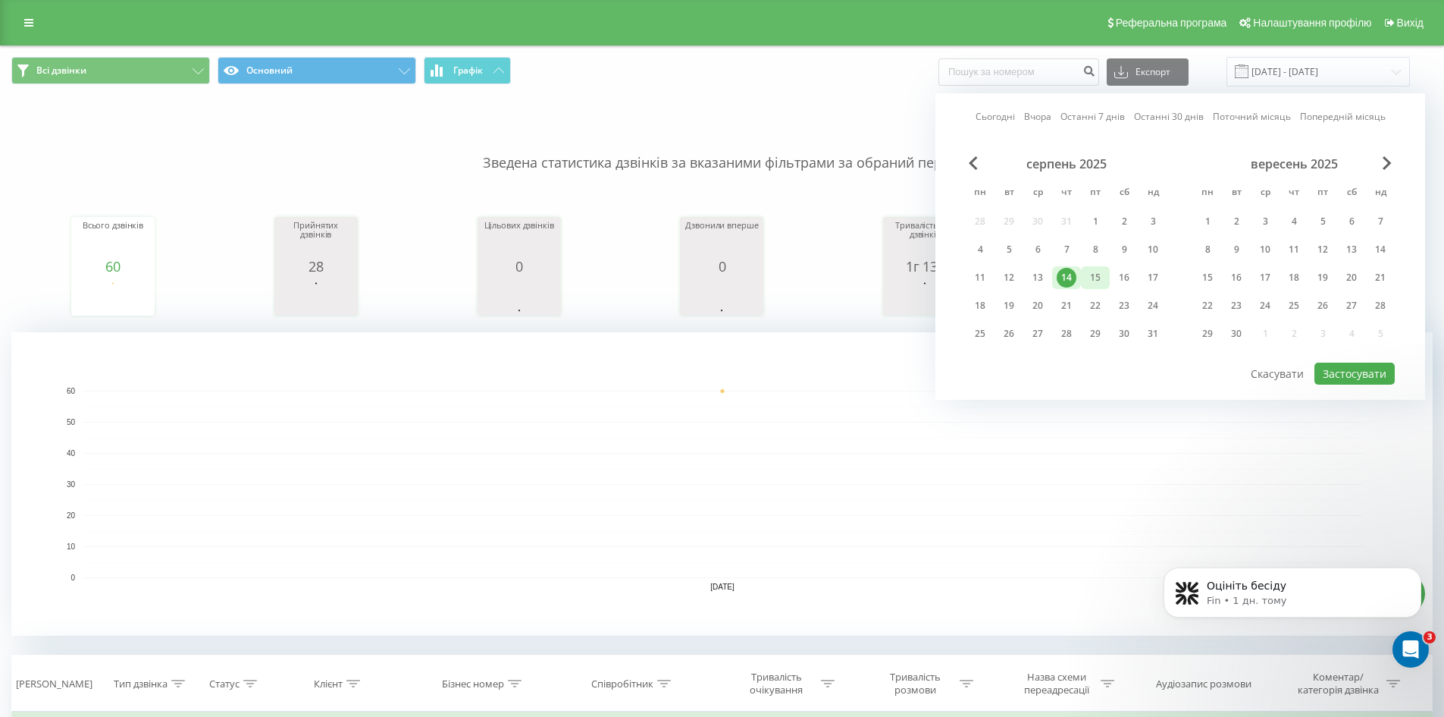
click at [1102, 281] on div "15" at bounding box center [1096, 278] width 20 height 20
click at [1340, 369] on button "Застосувати" at bounding box center [1355, 373] width 80 height 22
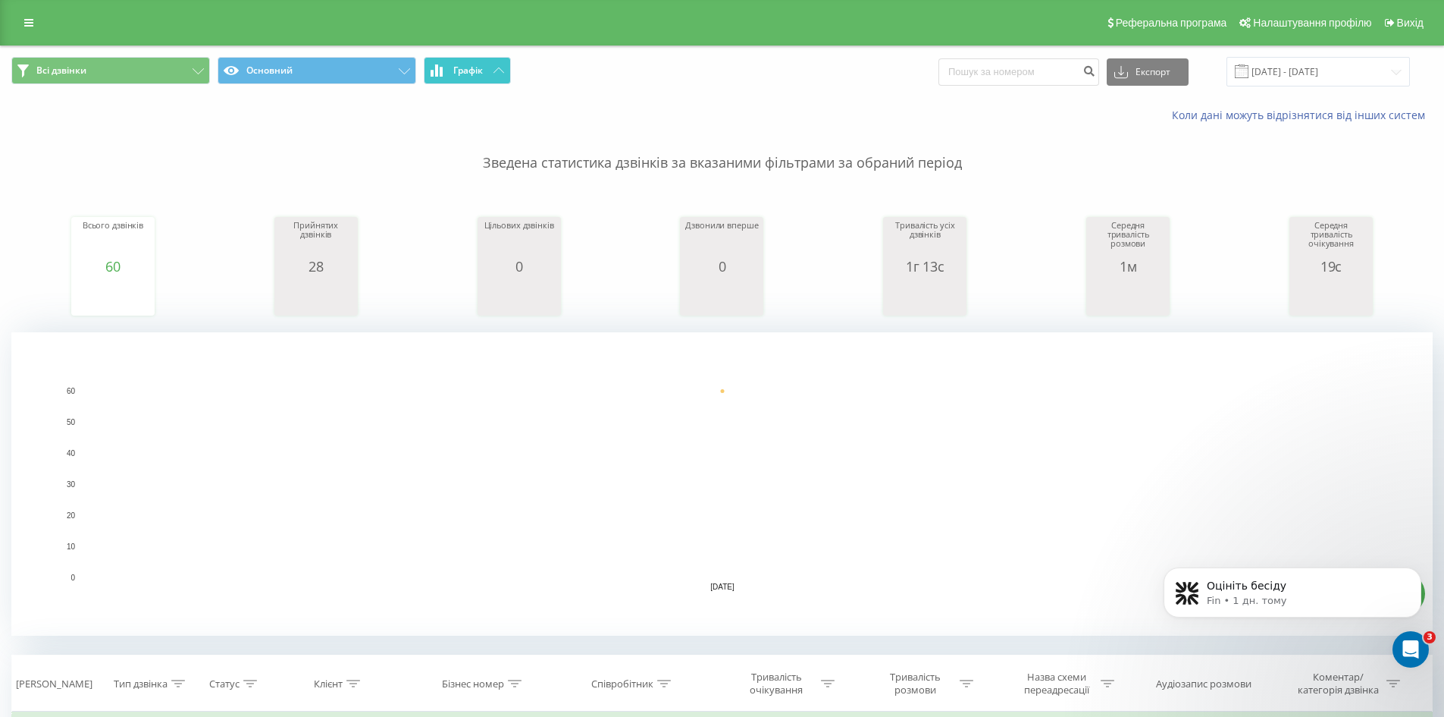
click at [478, 61] on button "Графік" at bounding box center [467, 70] width 87 height 27
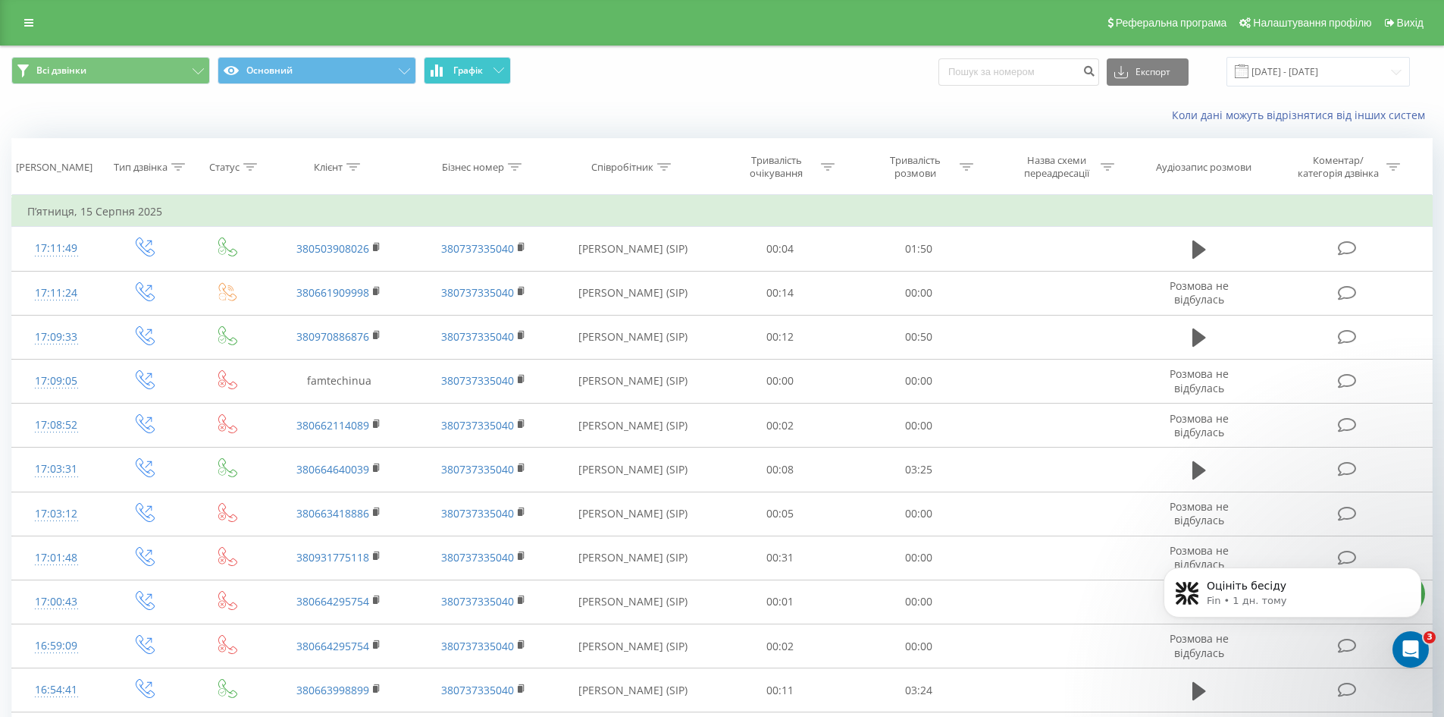
click at [495, 68] on icon at bounding box center [499, 69] width 11 height 5
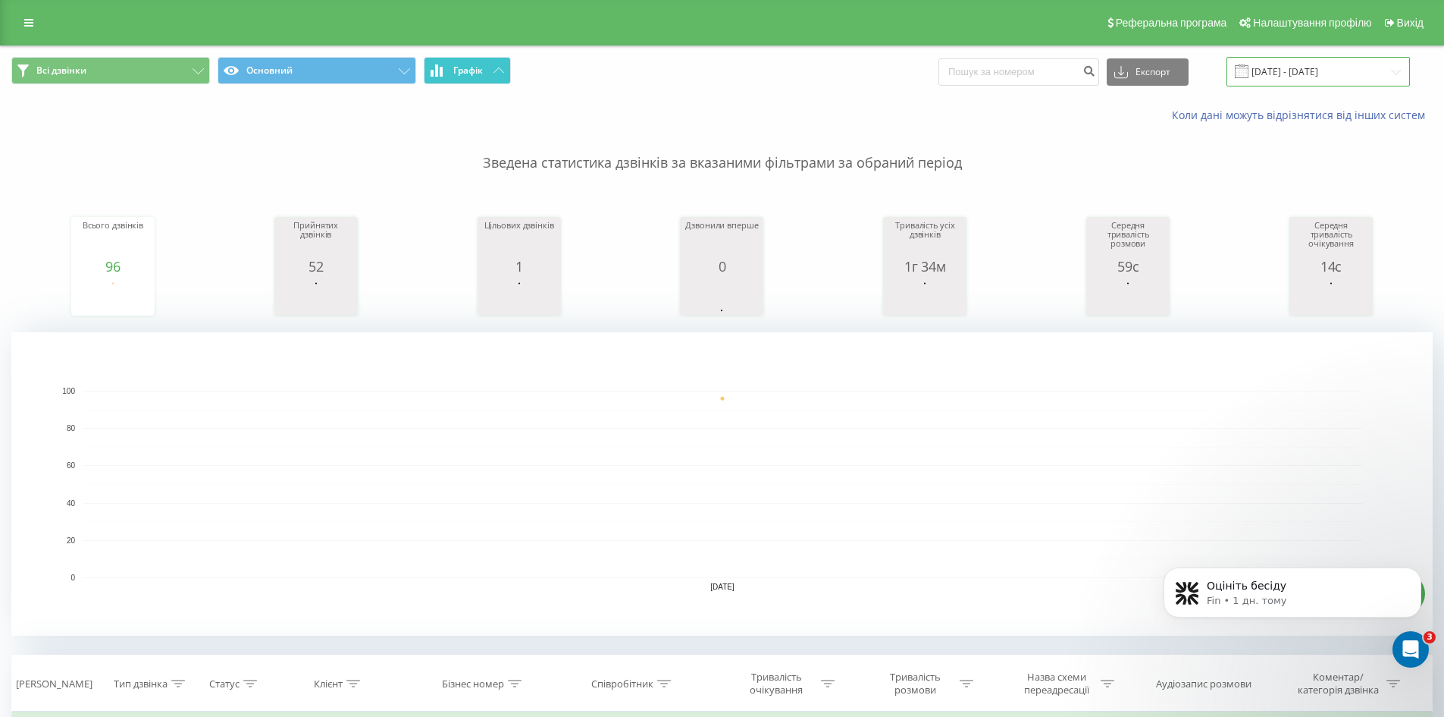
click at [1275, 74] on input "[DATE] - [DATE]" at bounding box center [1318, 72] width 183 height 30
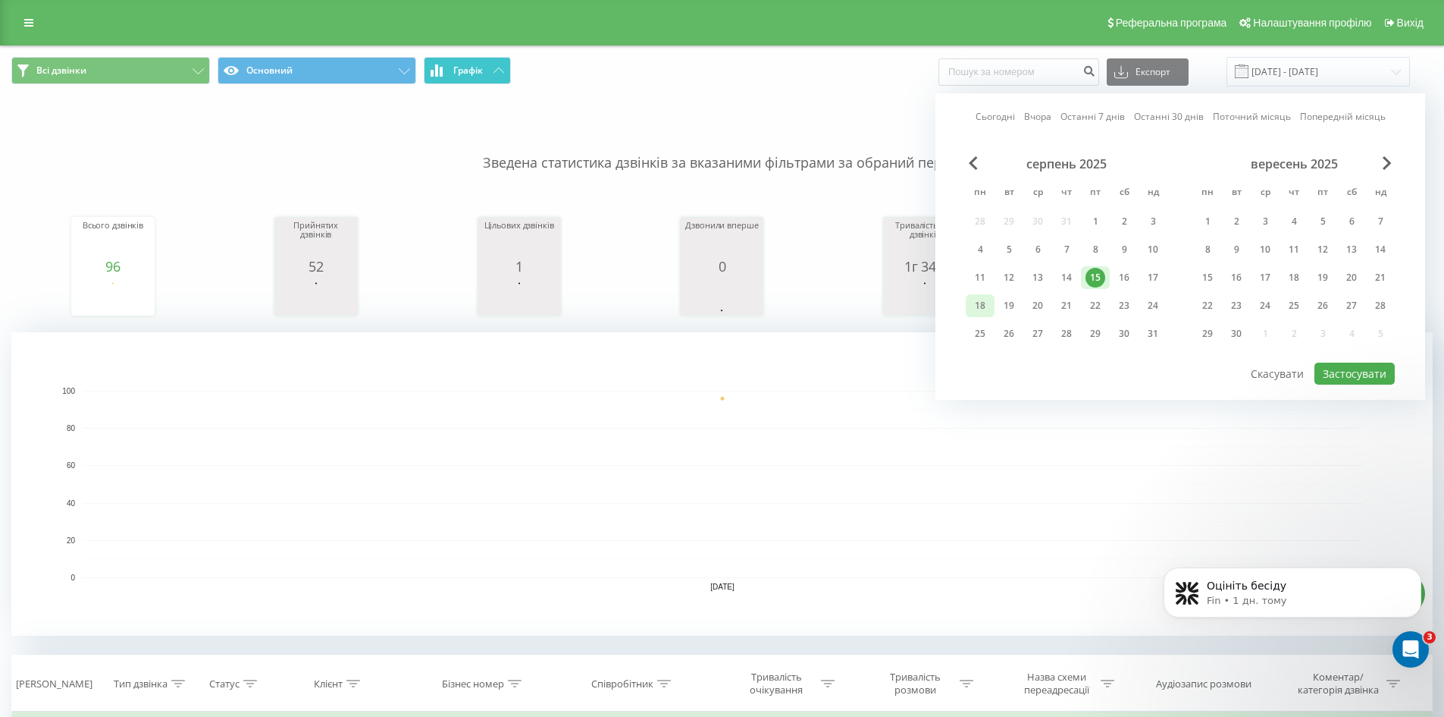
click at [987, 306] on div "18" at bounding box center [981, 306] width 20 height 20
click at [1339, 365] on button "Застосувати" at bounding box center [1355, 373] width 80 height 22
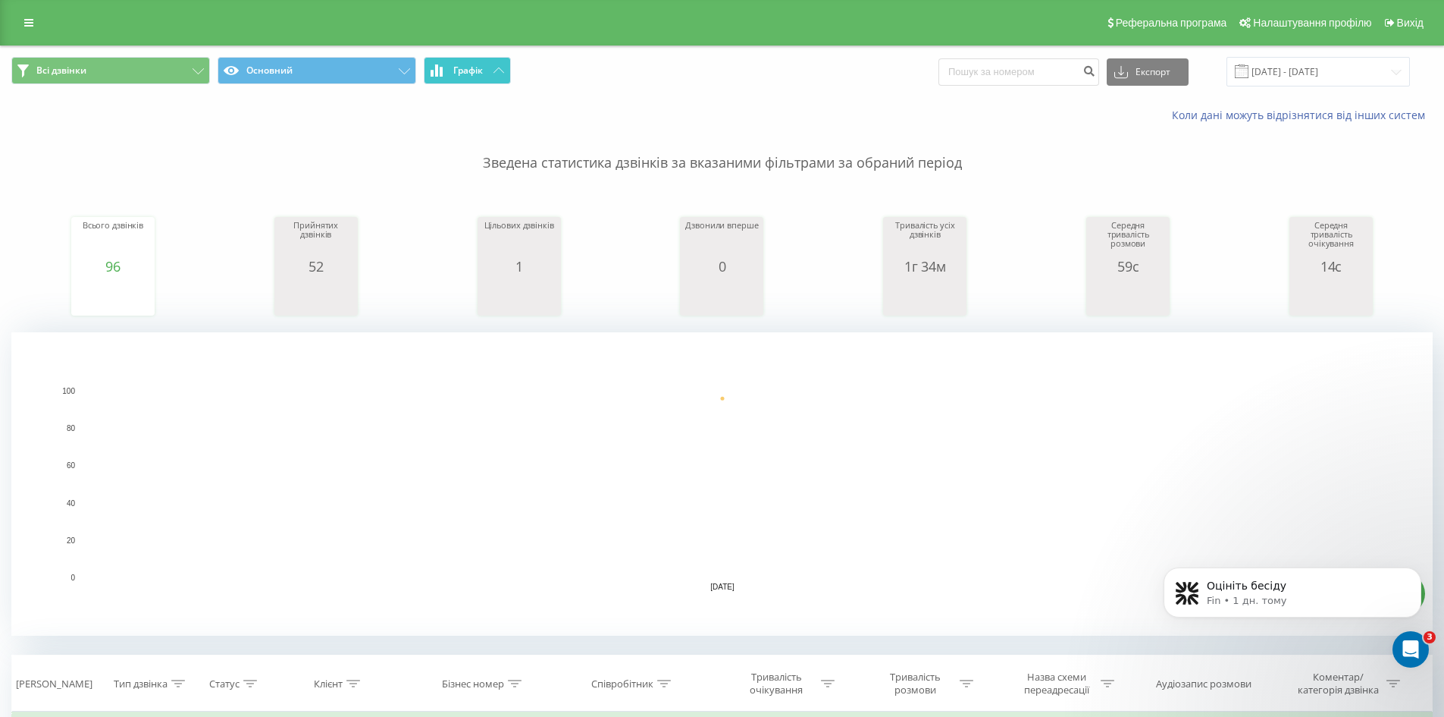
click at [501, 86] on span "Всі дзвінки Основний Графік" at bounding box center [361, 72] width 700 height 30
click at [496, 75] on button "Графік" at bounding box center [467, 70] width 87 height 27
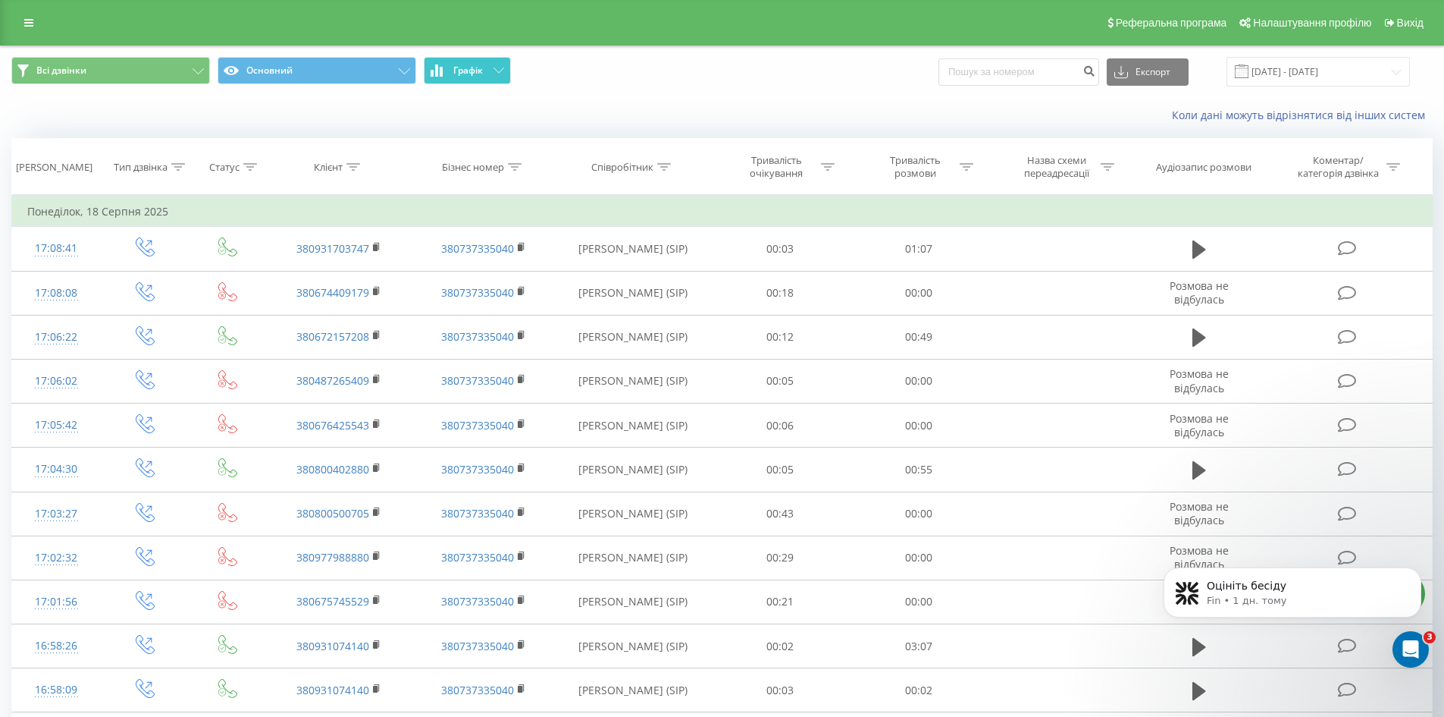
click at [496, 73] on icon at bounding box center [499, 69] width 11 height 5
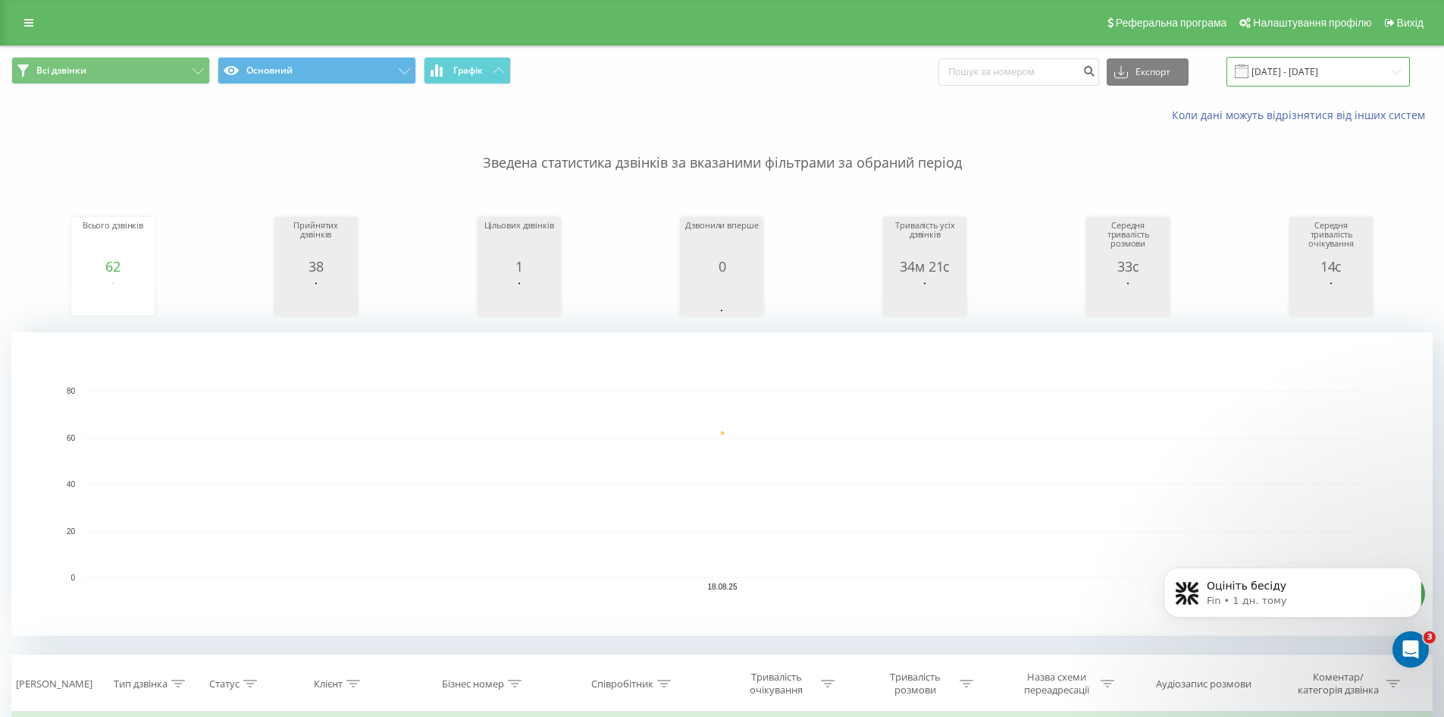
click at [1337, 75] on input "[DATE] - [DATE]" at bounding box center [1318, 72] width 183 height 30
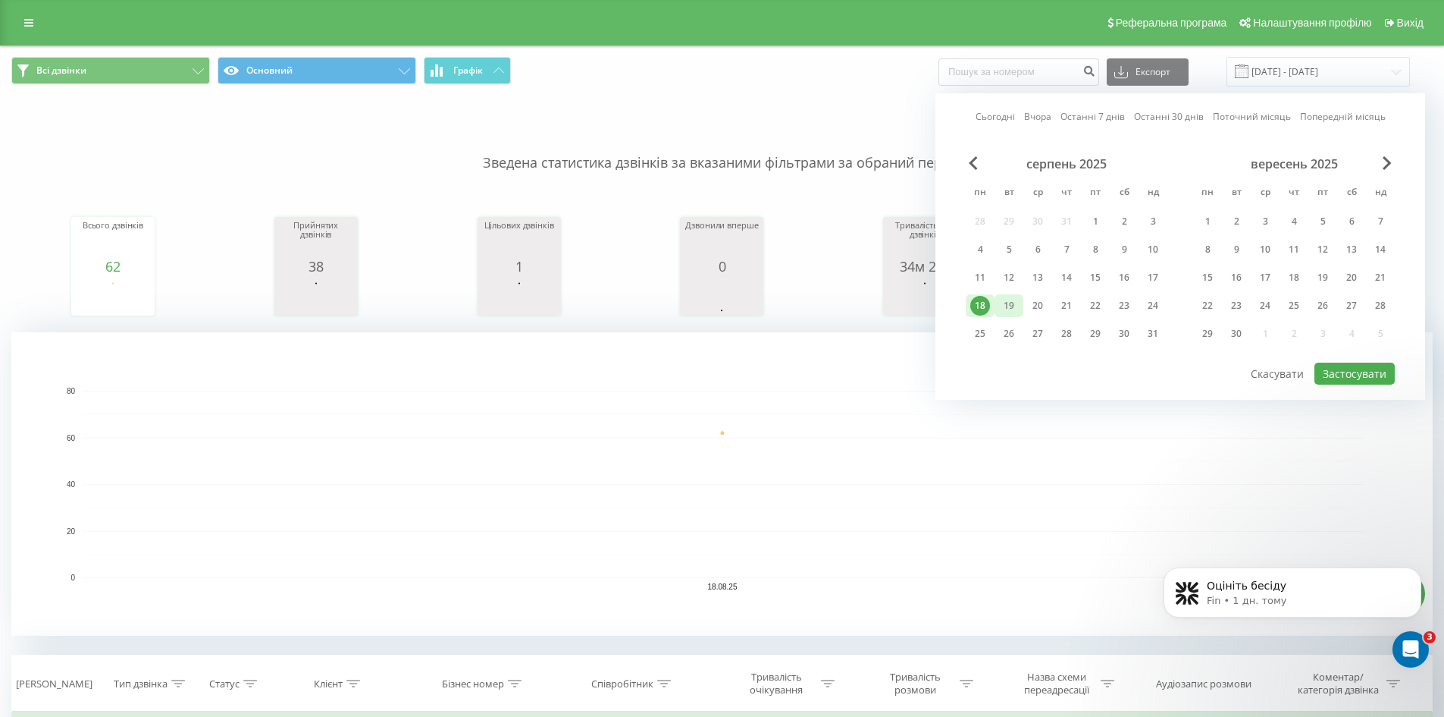
click at [1013, 303] on div "19" at bounding box center [1009, 306] width 20 height 20
click at [1359, 365] on button "Застосувати" at bounding box center [1355, 373] width 80 height 22
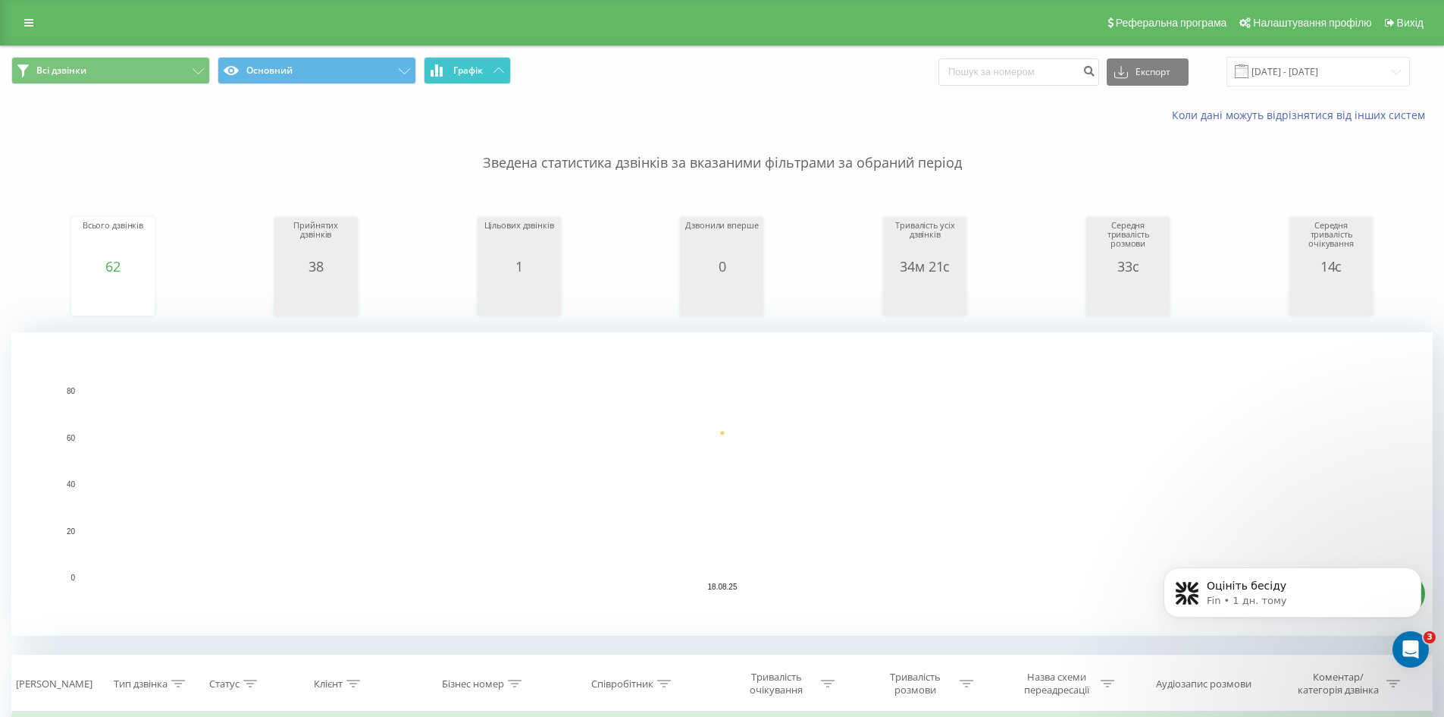
click at [475, 72] on span "Графік" at bounding box center [468, 70] width 30 height 11
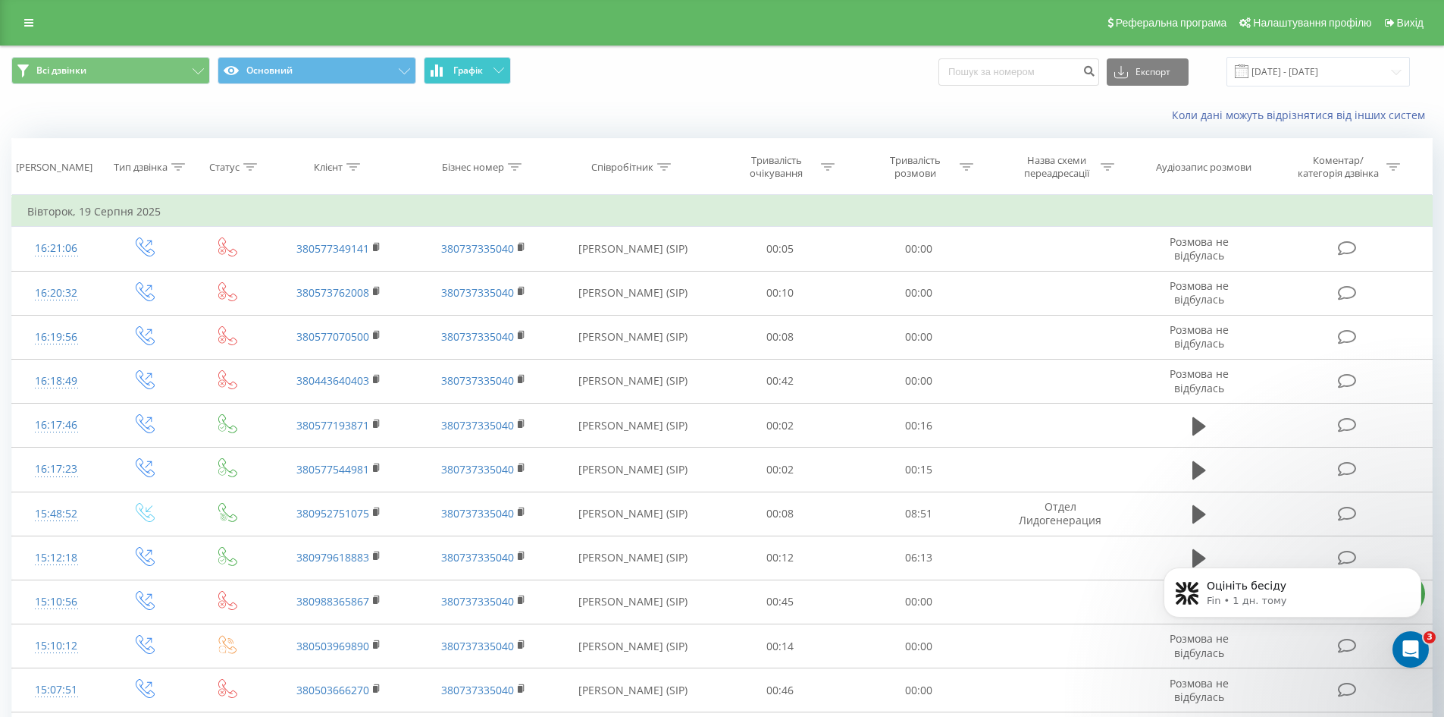
click at [488, 71] on button "Графік" at bounding box center [467, 70] width 87 height 27
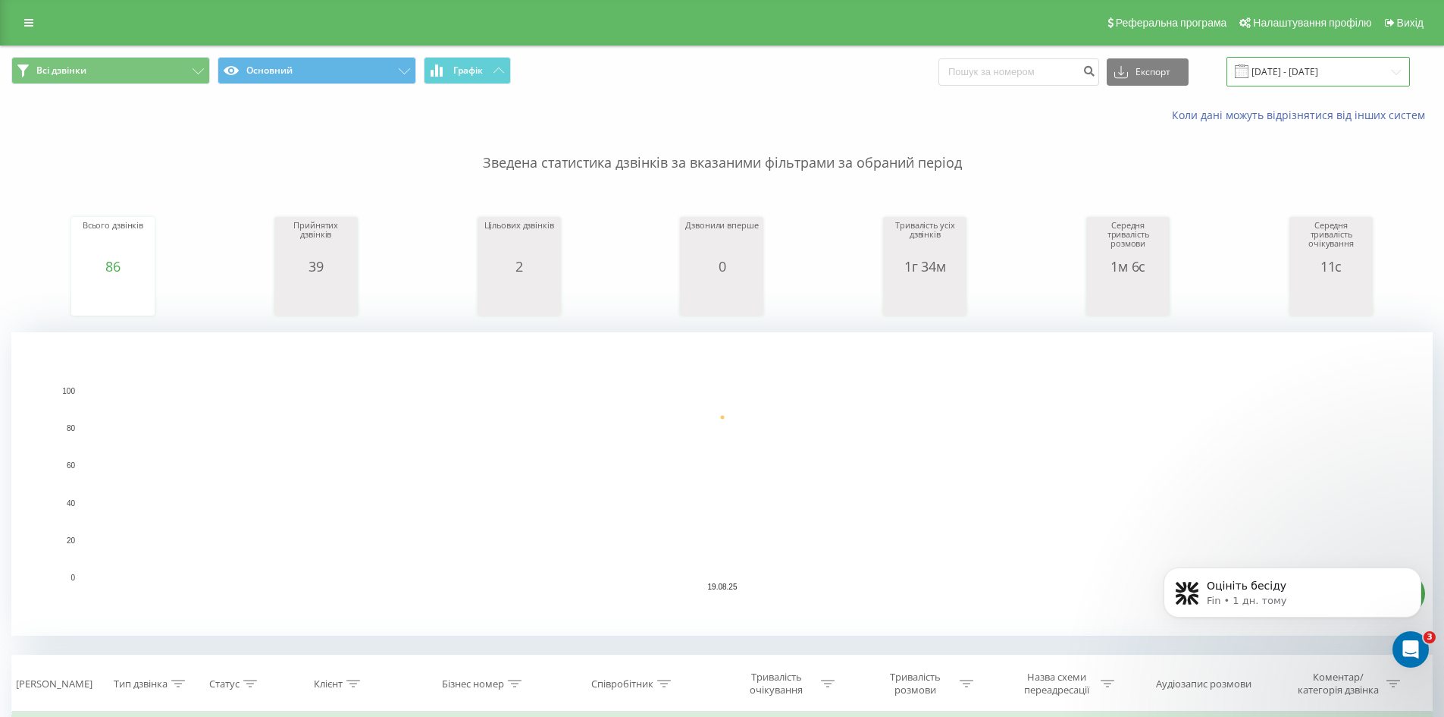
click at [1315, 71] on input "[DATE] - [DATE]" at bounding box center [1318, 72] width 183 height 30
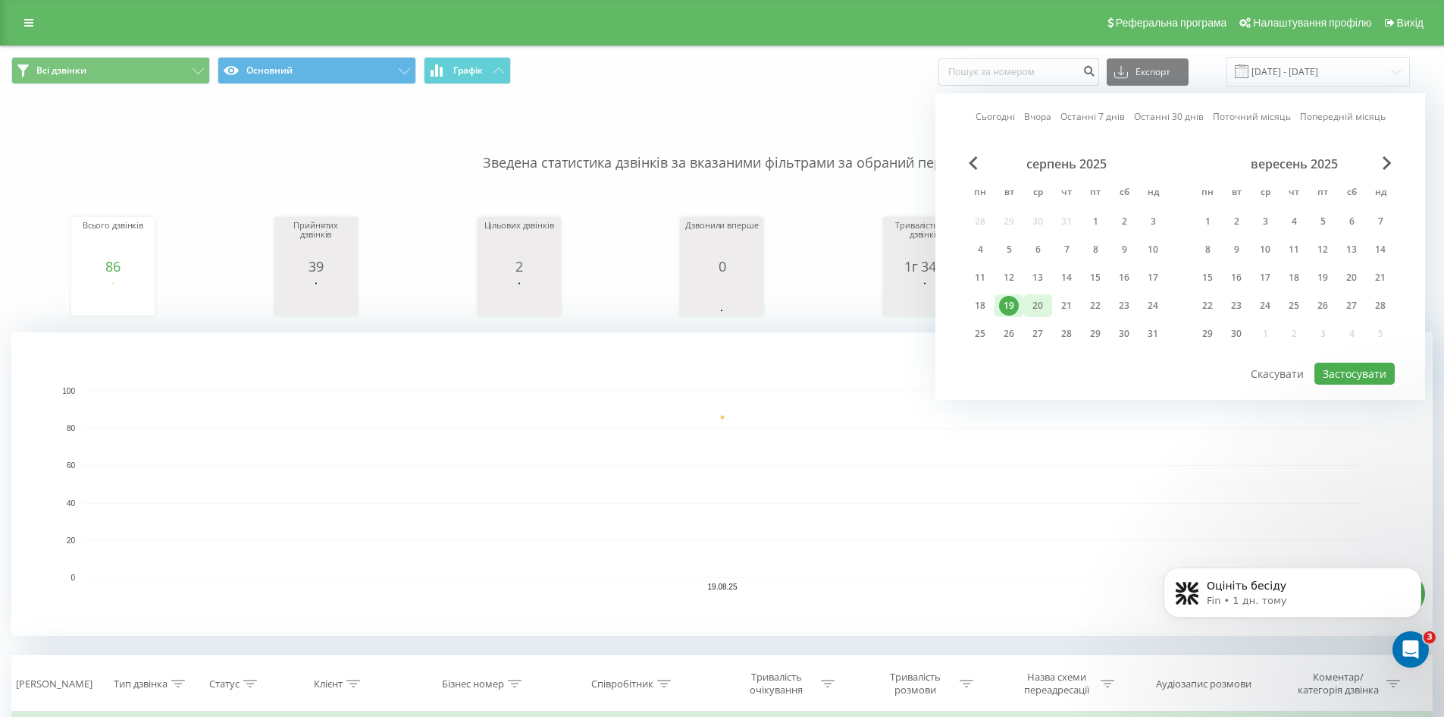
click at [1046, 302] on div "20" at bounding box center [1038, 306] width 20 height 20
click at [1353, 372] on button "Застосувати" at bounding box center [1355, 373] width 80 height 22
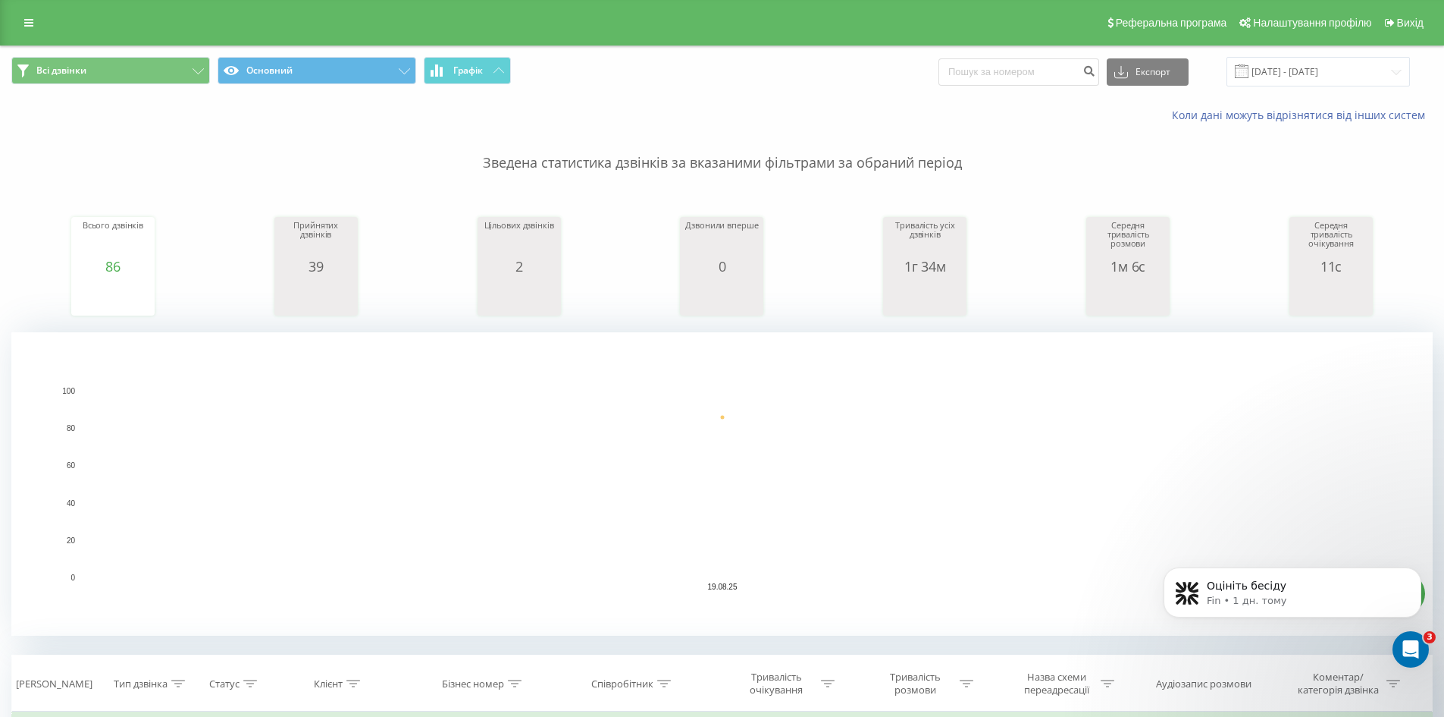
click at [578, 117] on div "Коли дані можуть відрізнятися вiд інших систем" at bounding box center [993, 115] width 902 height 15
click at [488, 74] on button "Графік" at bounding box center [467, 70] width 87 height 27
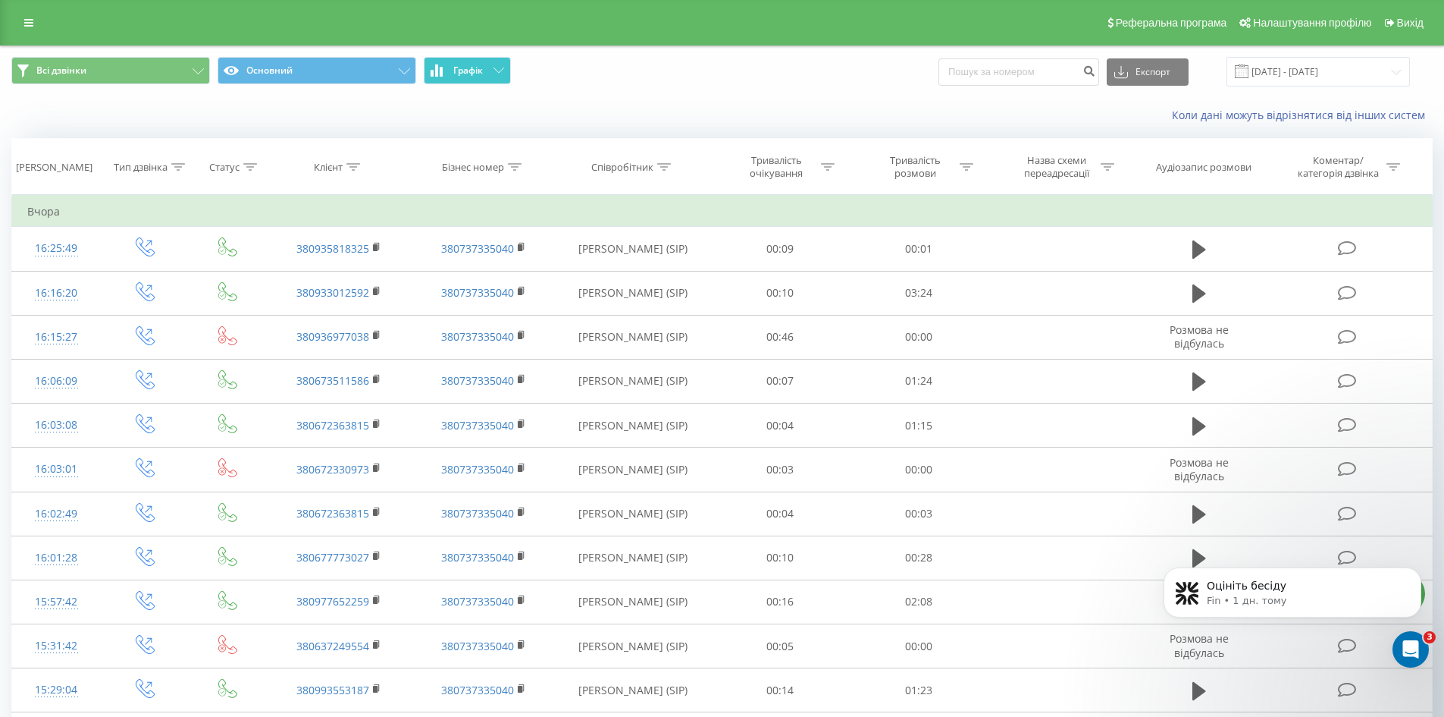
click at [488, 74] on button "Графік" at bounding box center [467, 70] width 87 height 27
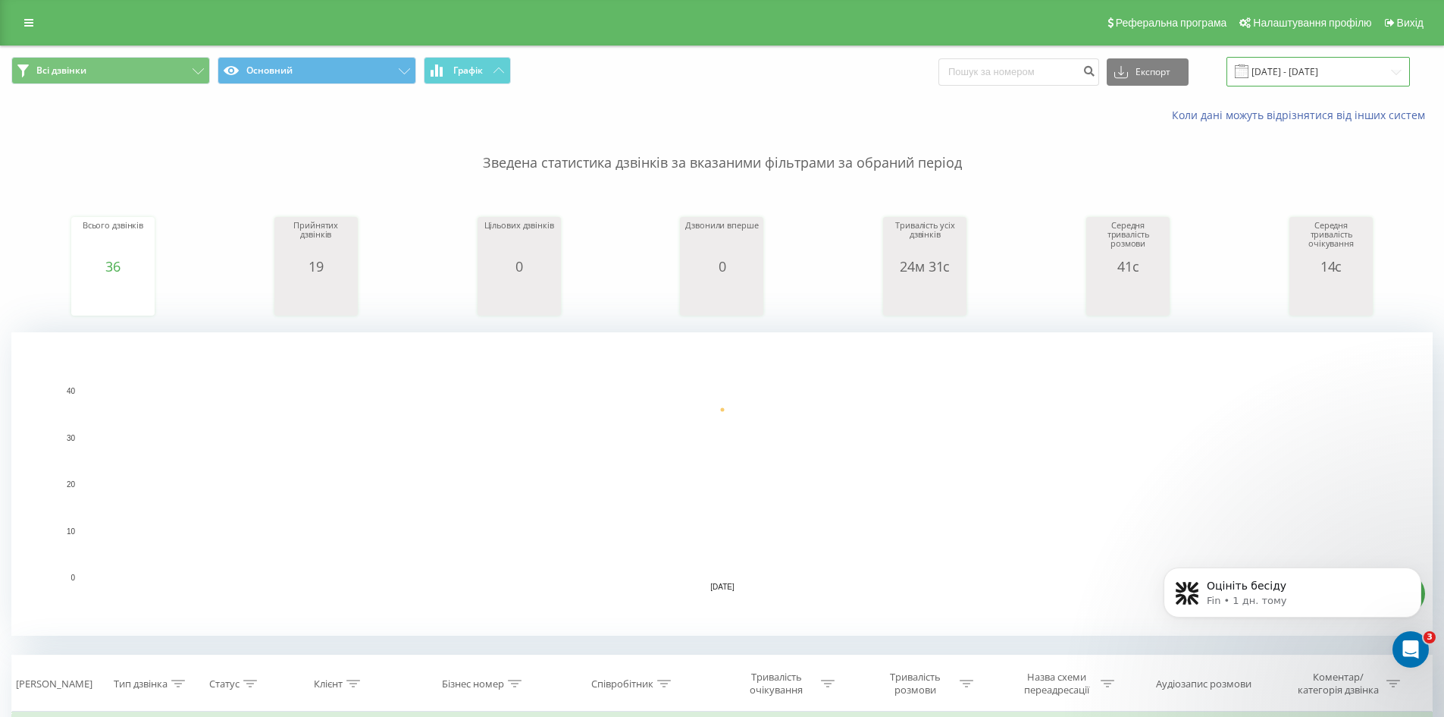
click at [1297, 75] on input "[DATE] - [DATE]" at bounding box center [1318, 72] width 183 height 30
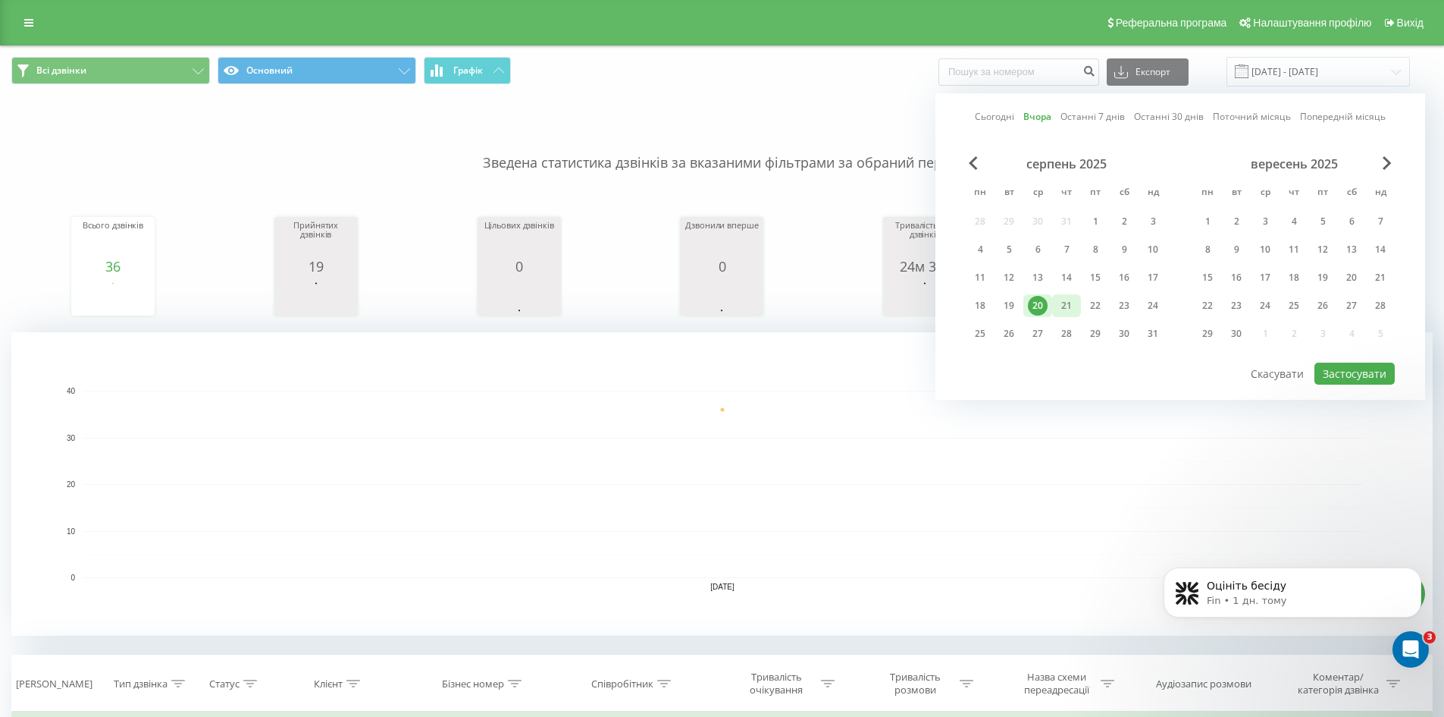
click at [1068, 307] on div "21" at bounding box center [1067, 306] width 20 height 20
click at [1328, 368] on button "Застосувати" at bounding box center [1355, 373] width 80 height 22
type input "[DATE] - [DATE]"
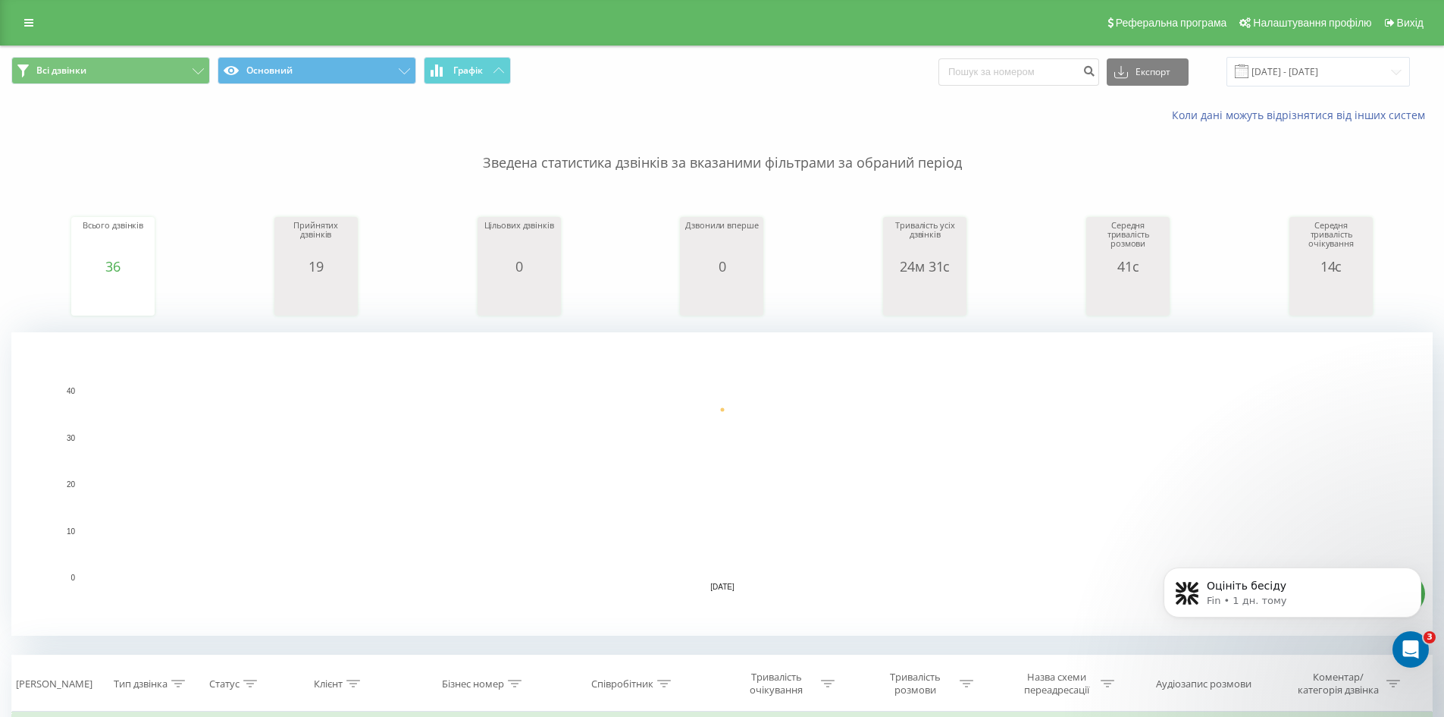
drag, startPoint x: 652, startPoint y: 111, endPoint x: 522, endPoint y: 95, distance: 130.7
click at [651, 111] on div "Коли дані можуть відрізнятися вiд інших систем" at bounding box center [993, 115] width 902 height 15
click at [473, 78] on button "Графік" at bounding box center [467, 70] width 87 height 27
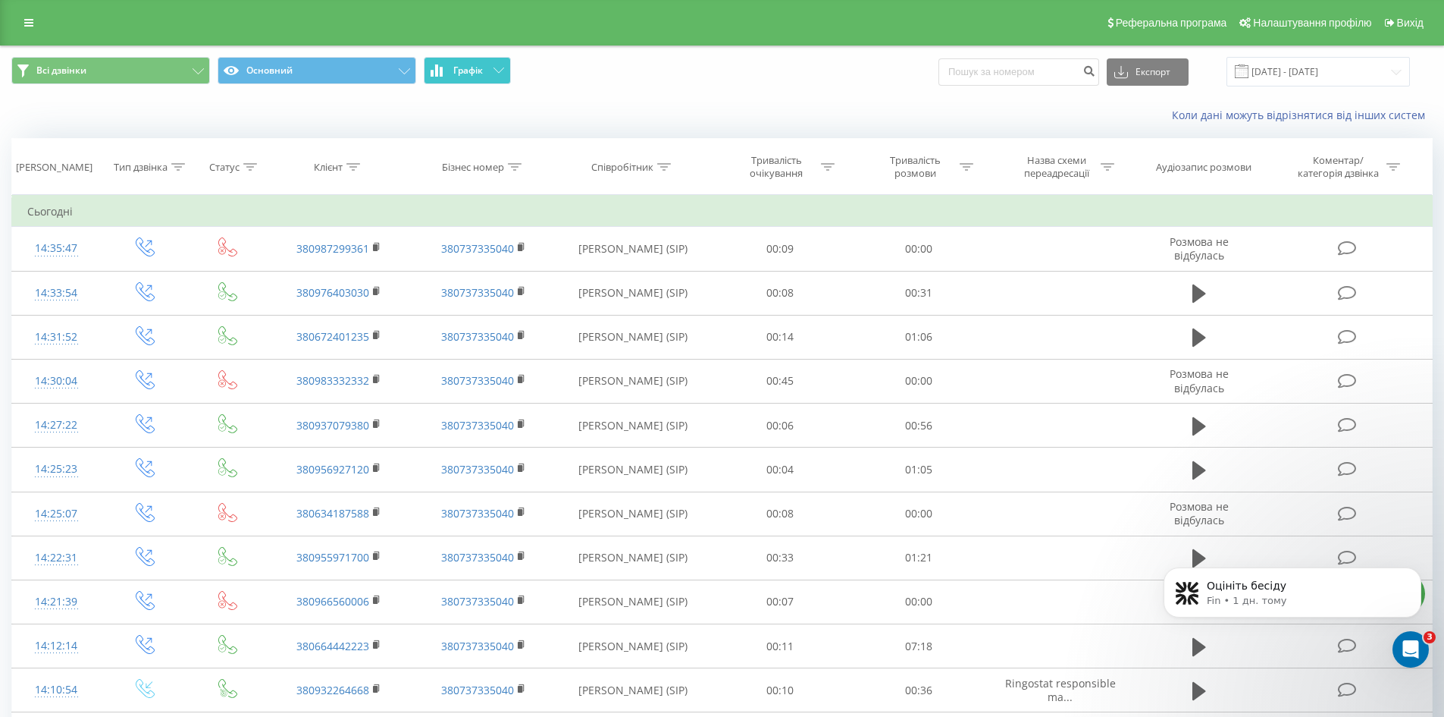
click at [481, 69] on span "Графік" at bounding box center [468, 70] width 30 height 11
